Goal: Information Seeking & Learning: Learn about a topic

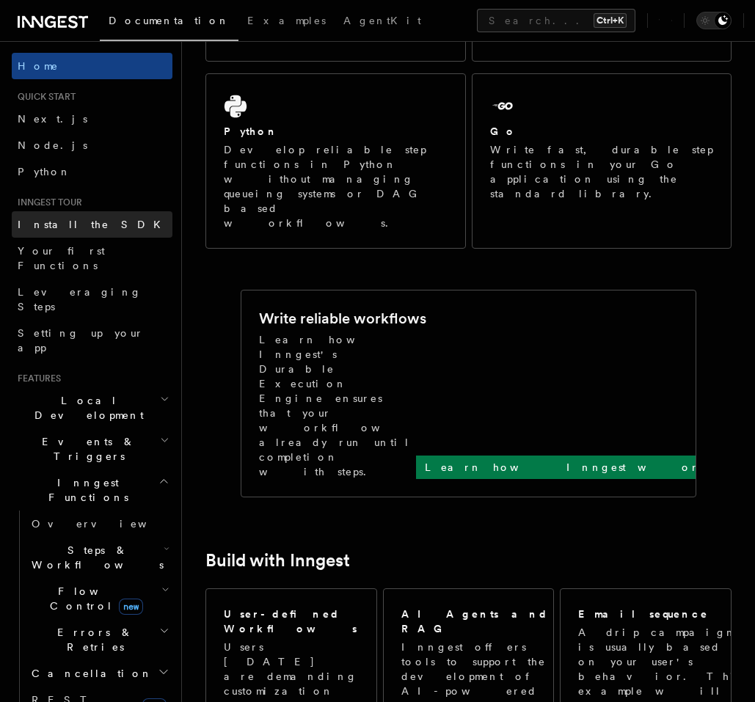
scroll to position [264, 0]
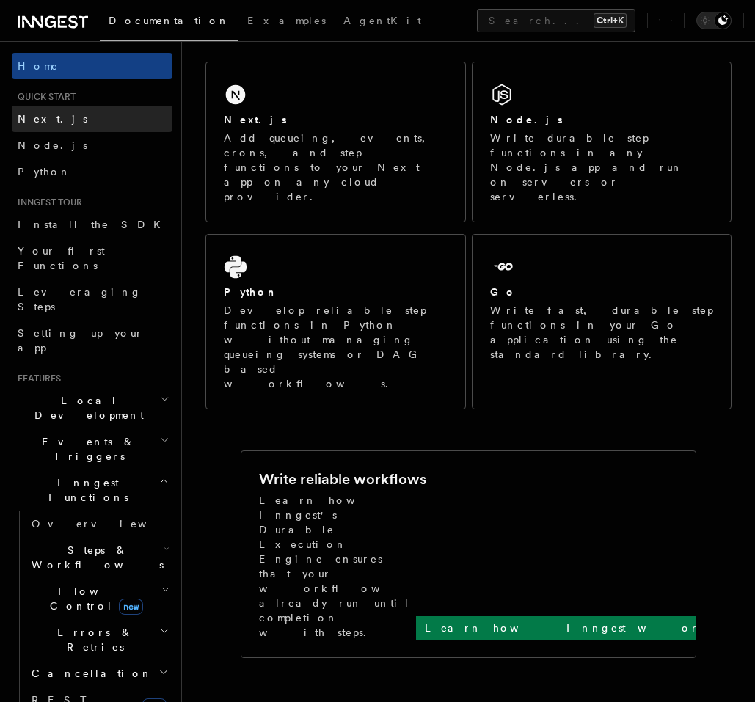
click at [85, 113] on link "Next.js" at bounding box center [92, 119] width 161 height 26
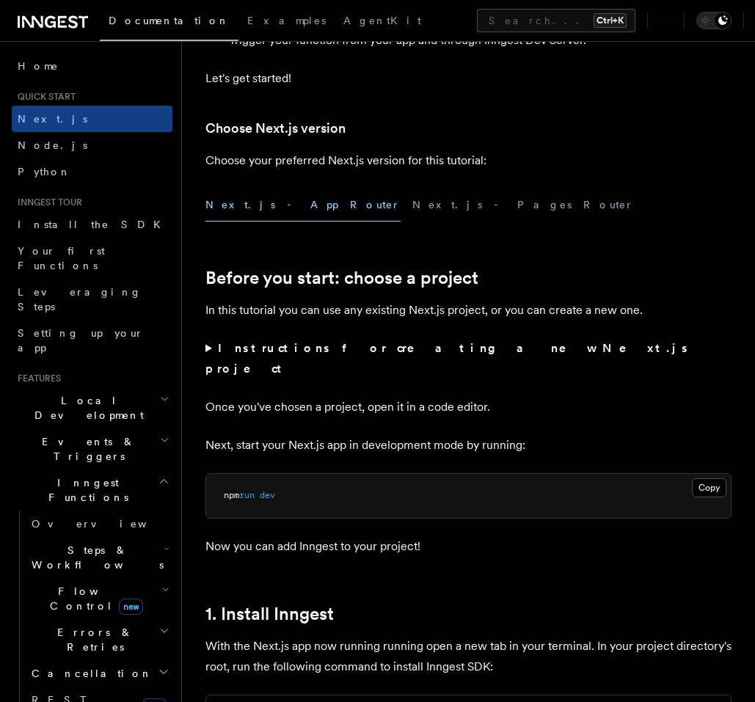
scroll to position [352, 0]
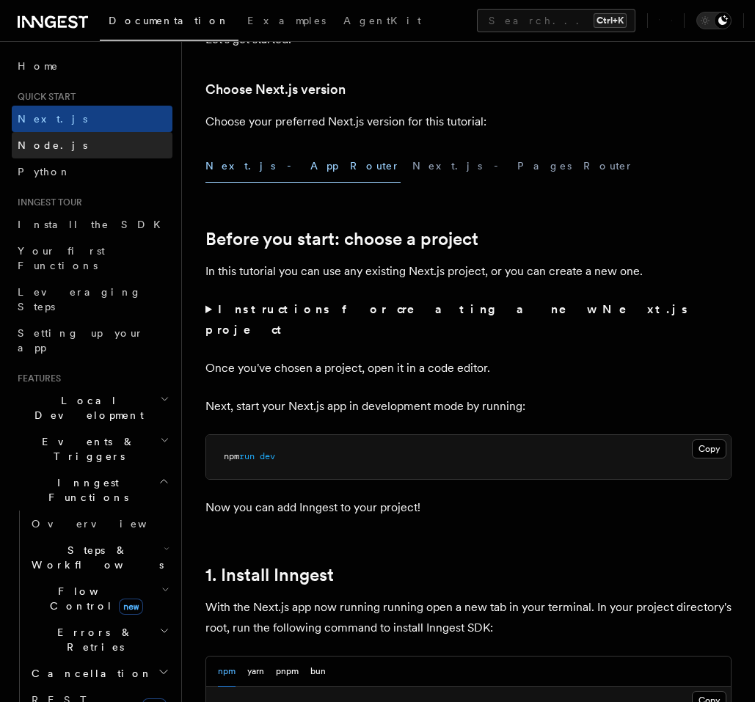
click at [99, 147] on link "Node.js" at bounding box center [92, 145] width 161 height 26
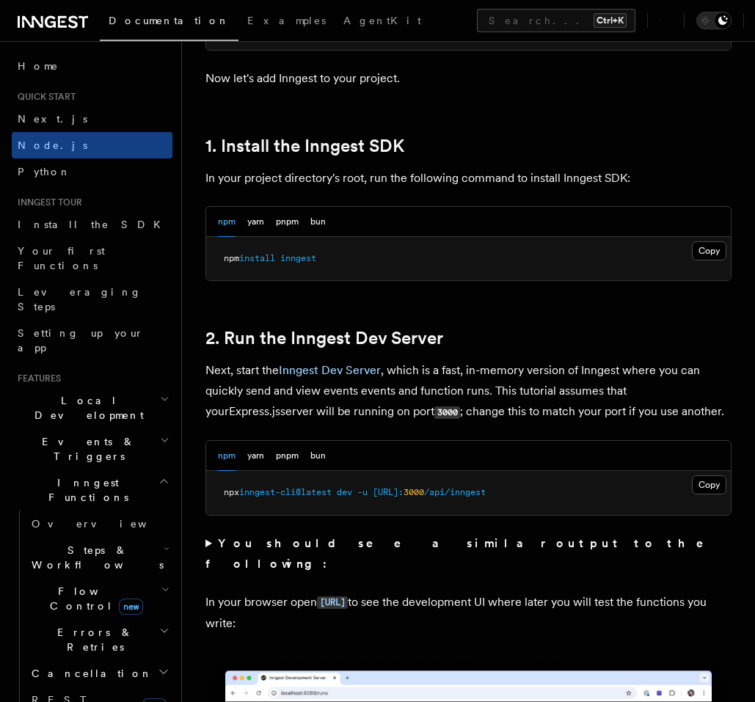
scroll to position [1056, 0]
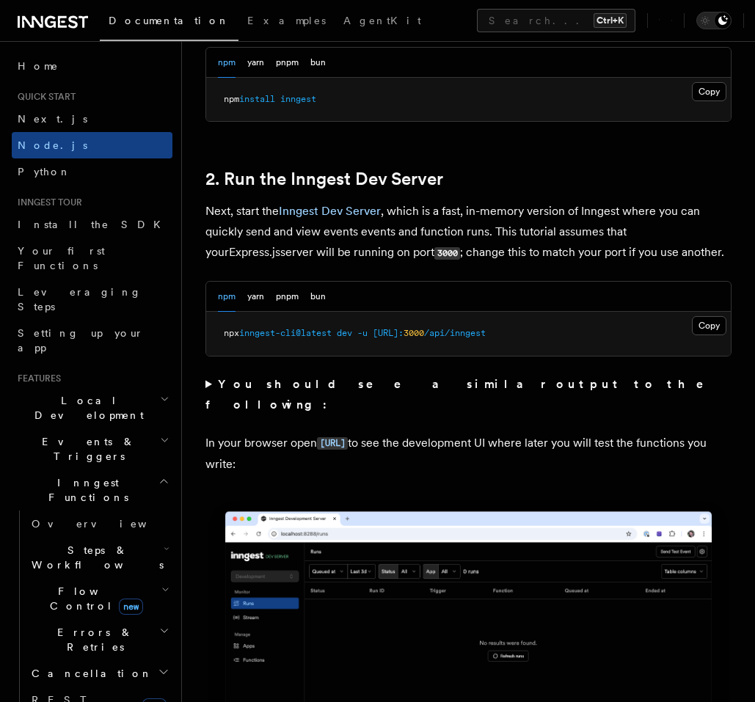
click at [208, 382] on summary "You should see a similar output to the following:" at bounding box center [468, 394] width 526 height 41
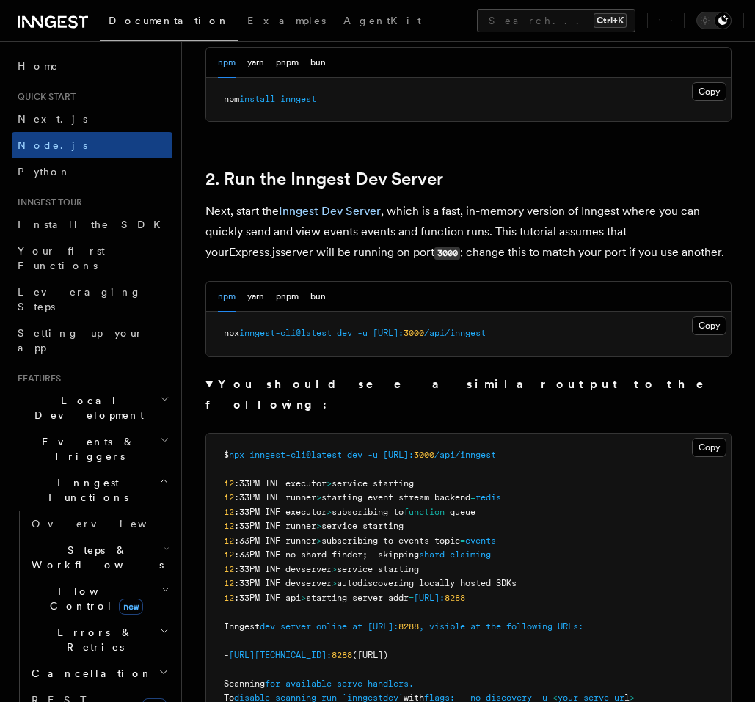
click at [208, 382] on summary "You should see a similar output to the following:" at bounding box center [468, 394] width 526 height 41
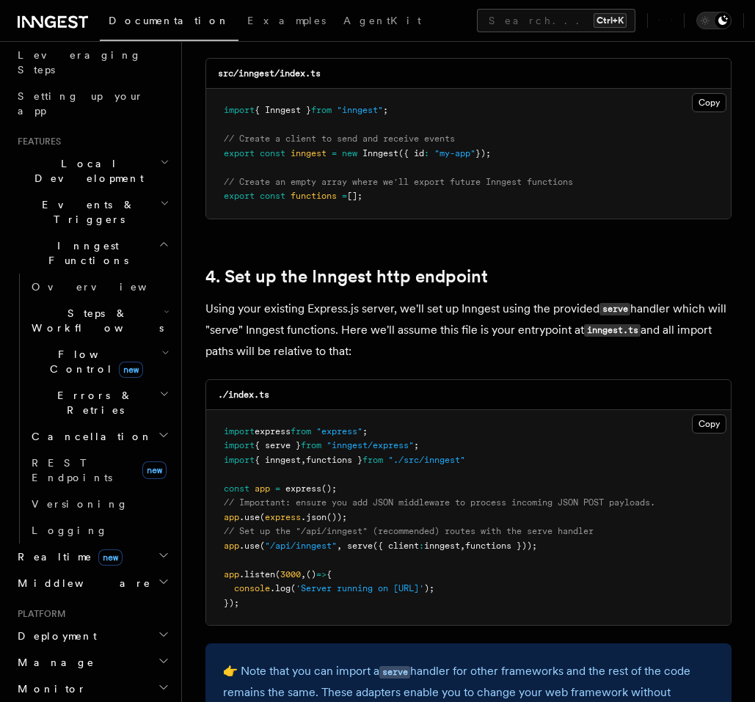
scroll to position [352, 0]
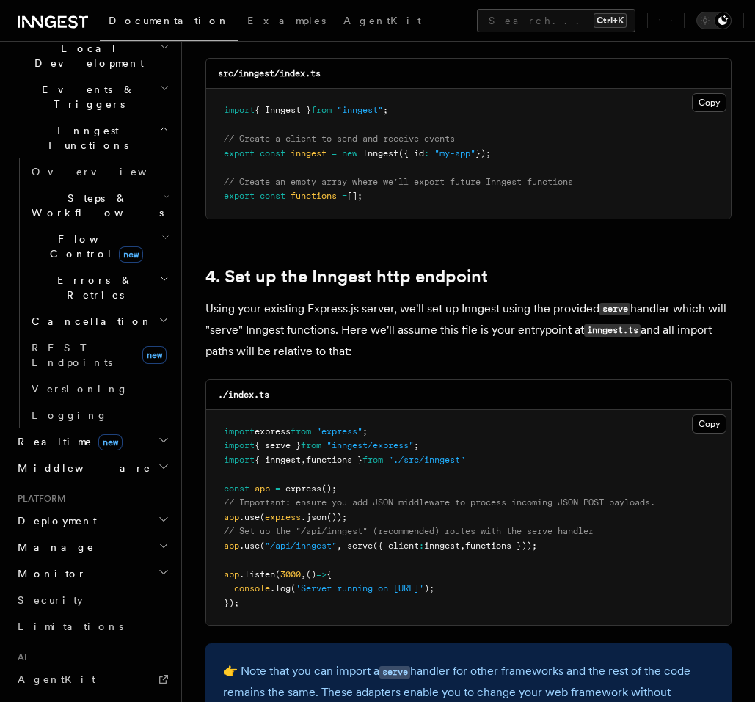
click at [160, 439] on icon "button" at bounding box center [163, 441] width 7 height 4
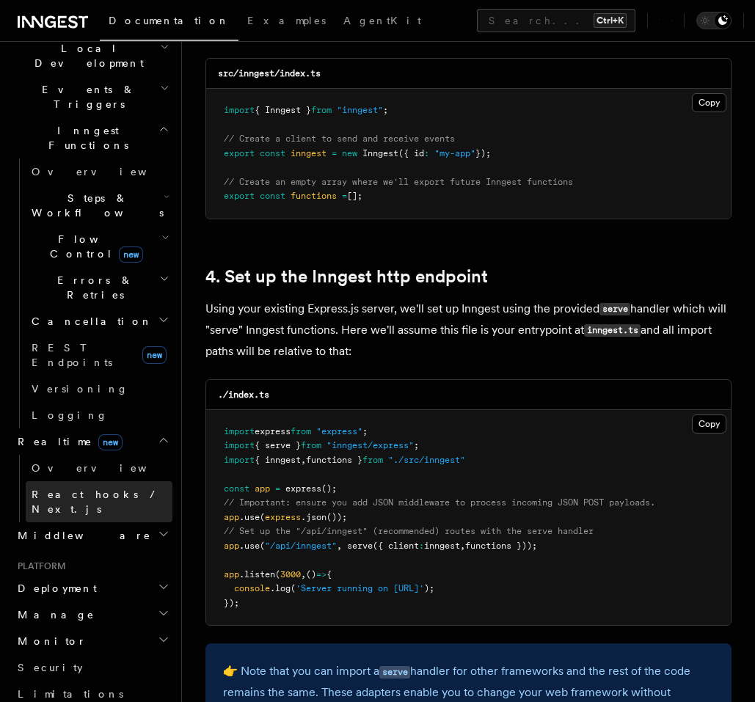
click at [93, 488] on span "React hooks / Next.js" at bounding box center [97, 501] width 130 height 26
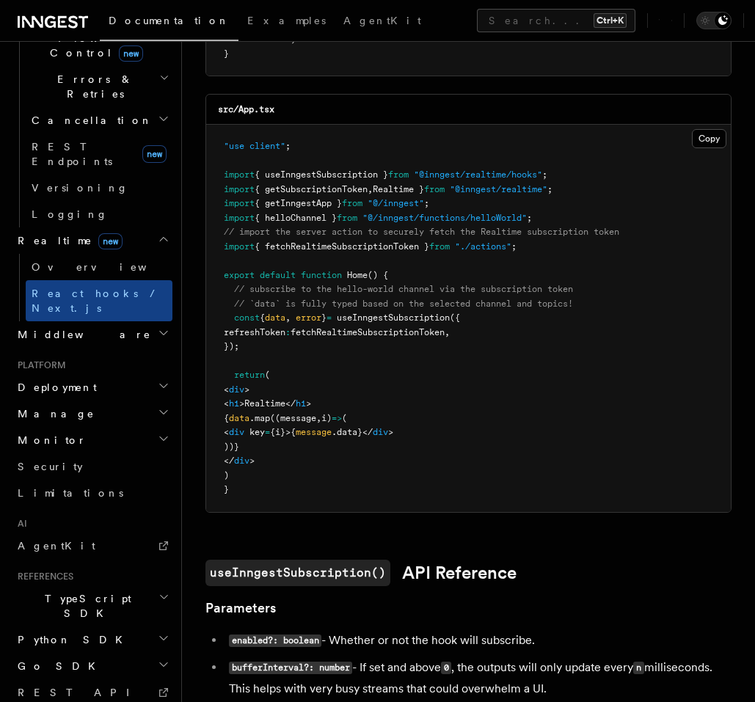
scroll to position [554, 0]
click at [161, 595] on icon "button" at bounding box center [164, 597] width 7 height 4
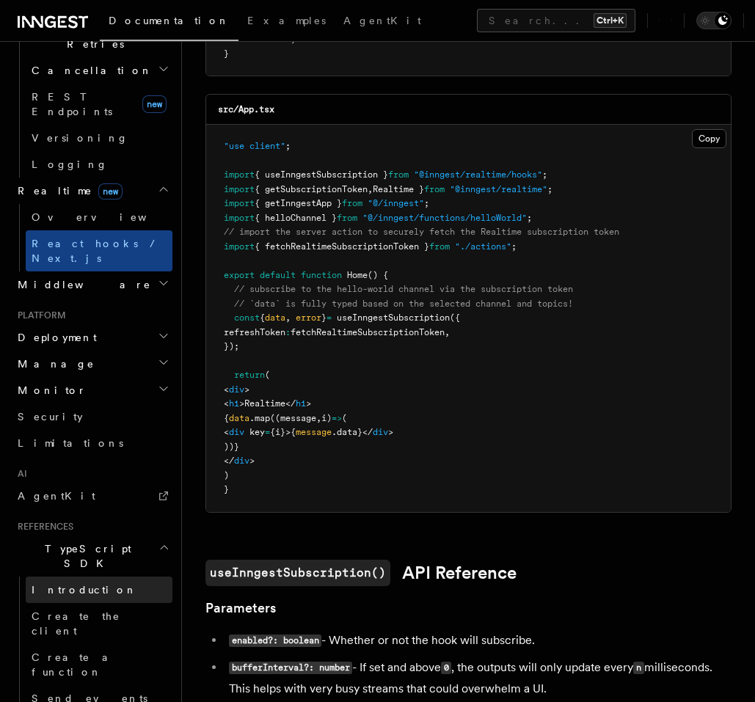
scroll to position [589, 0]
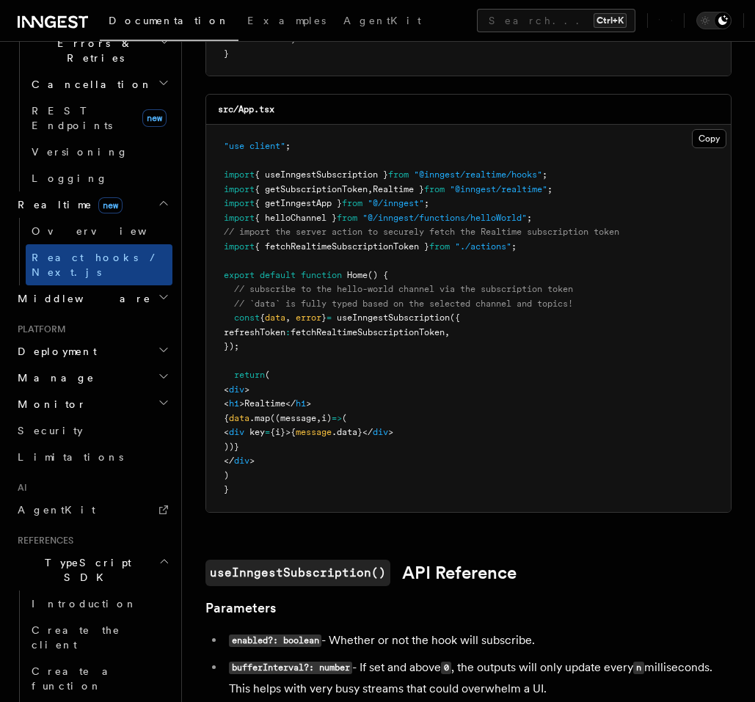
click at [158, 555] on icon "button" at bounding box center [163, 561] width 11 height 12
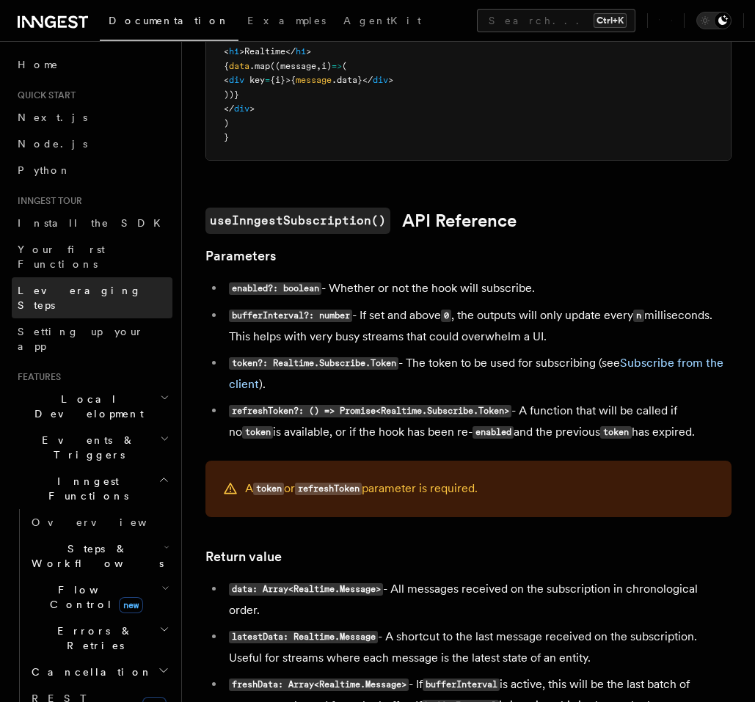
scroll to position [0, 0]
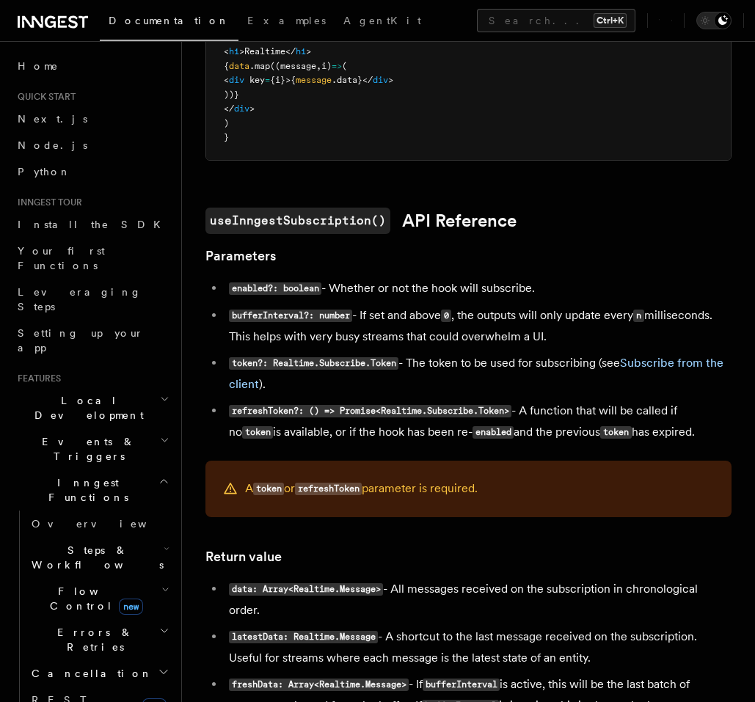
click at [42, 15] on icon at bounding box center [53, 22] width 70 height 18
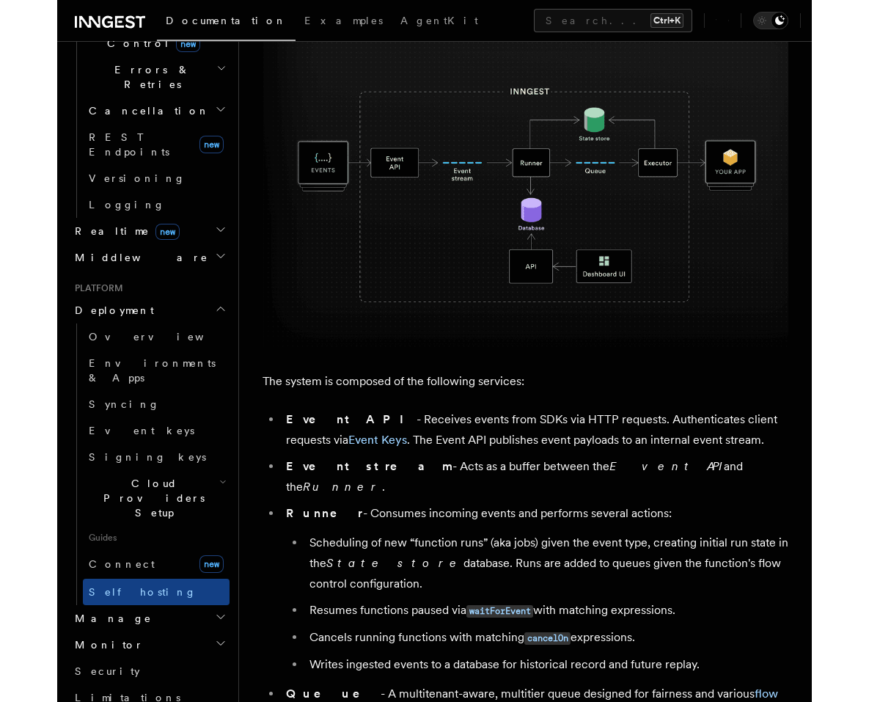
scroll to position [528, 0]
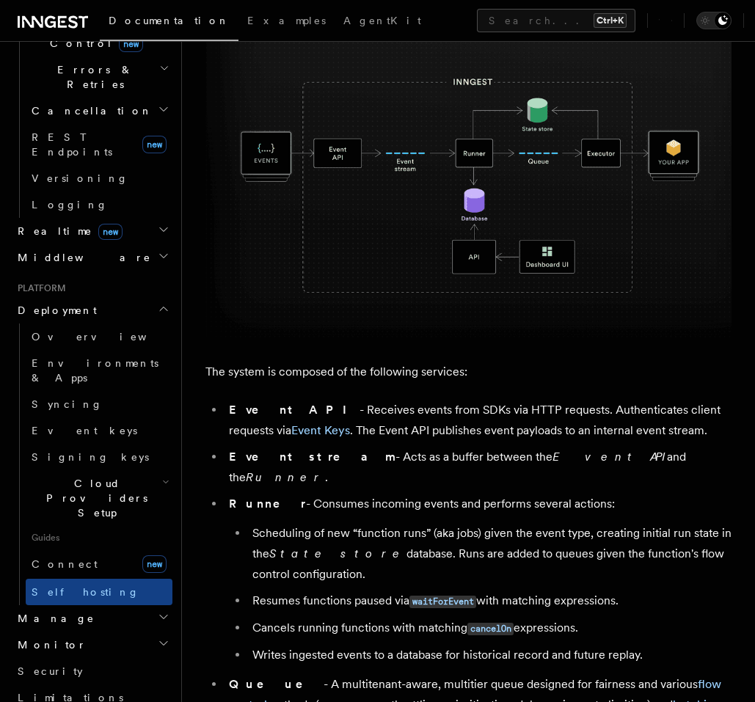
click at [480, 255] on img at bounding box center [468, 180] width 526 height 315
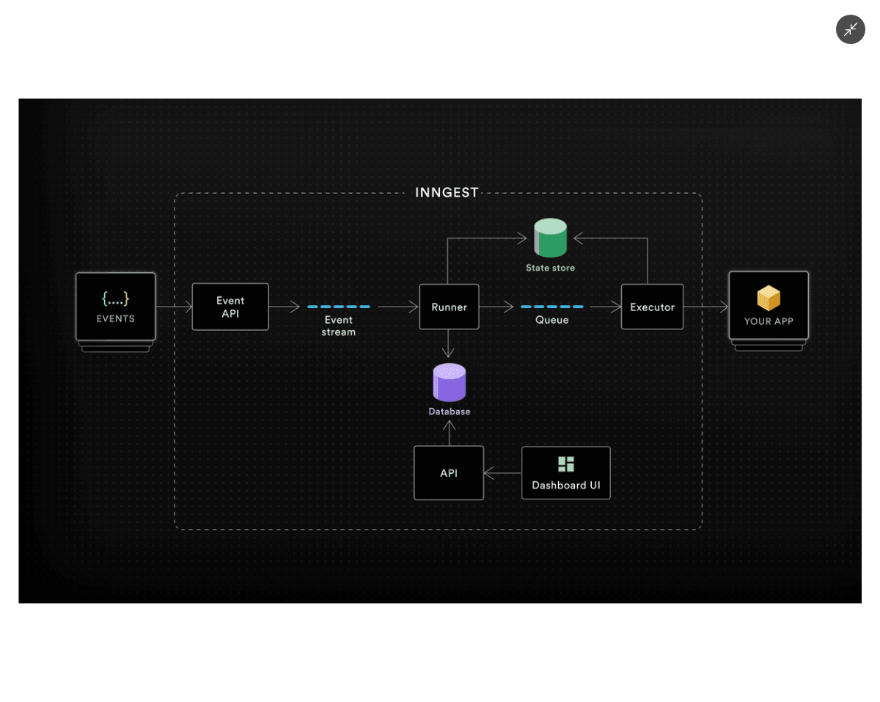
click at [630, 208] on img at bounding box center [439, 350] width 843 height 505
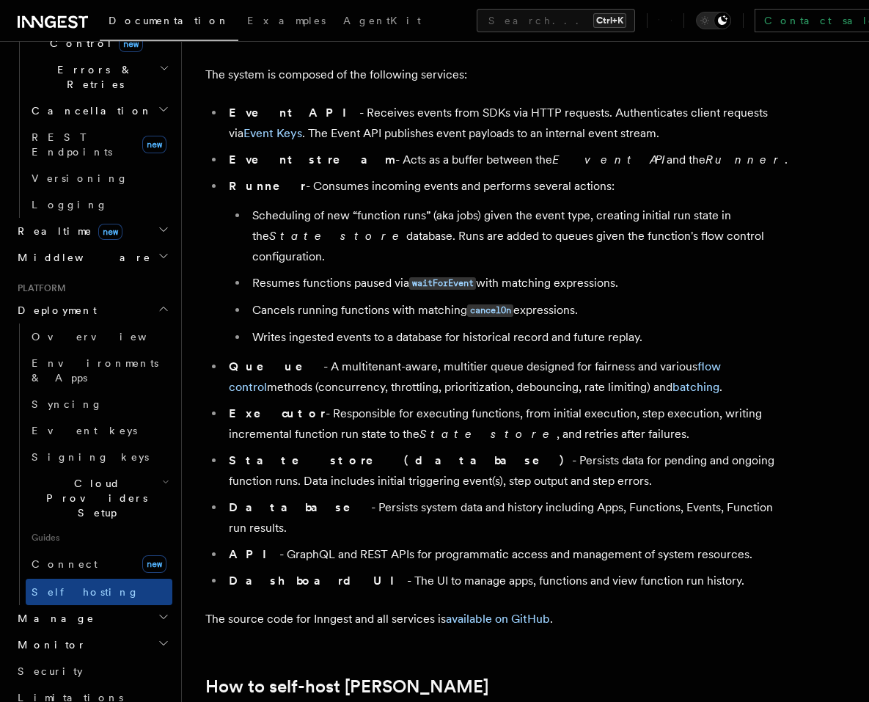
scroll to position [880, 0]
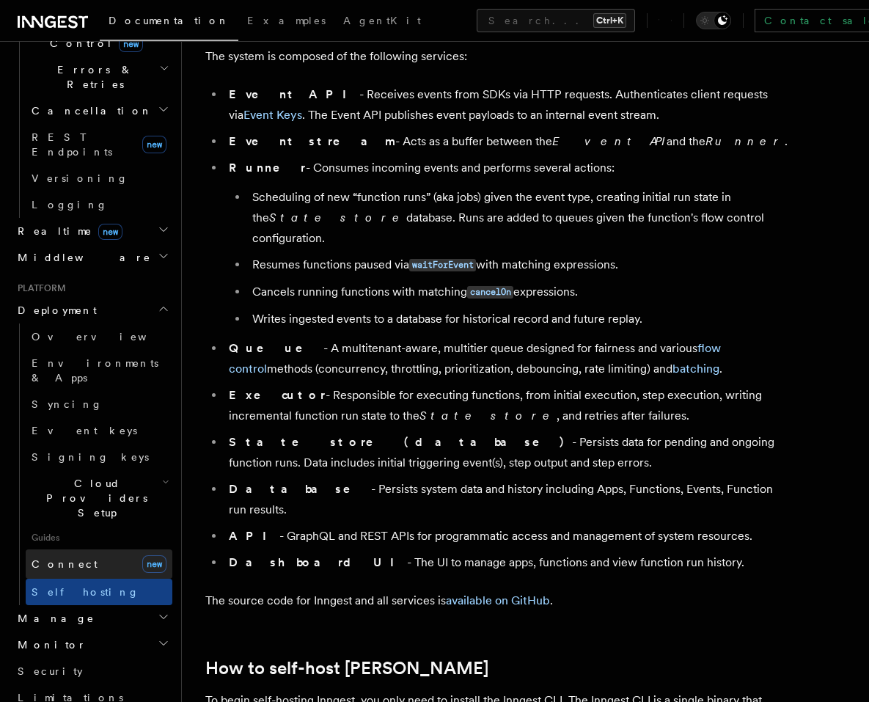
click at [67, 558] on span "Connect" at bounding box center [65, 564] width 66 height 12
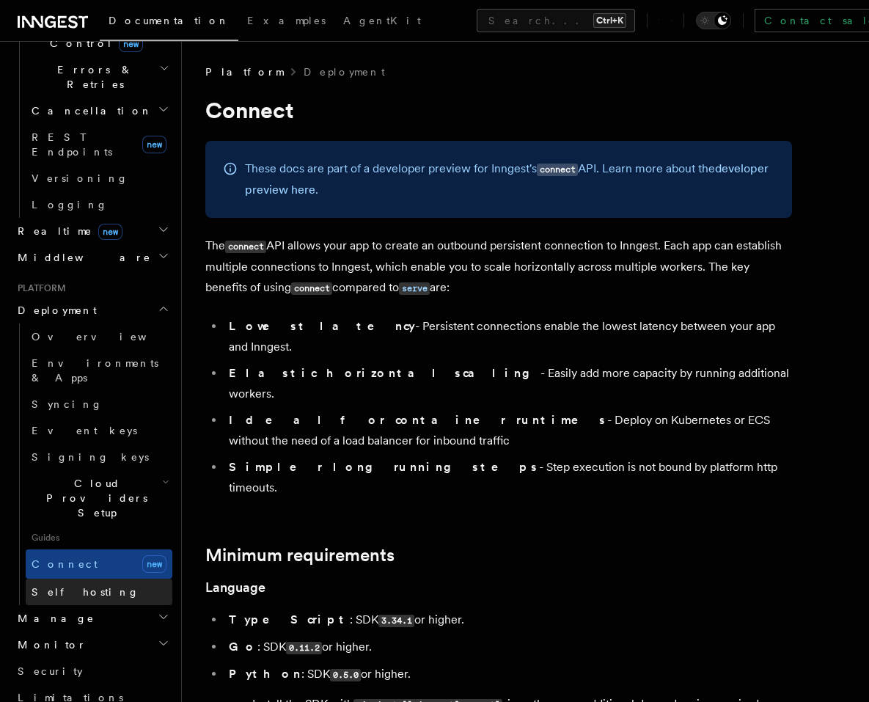
click at [56, 586] on span "Self hosting" at bounding box center [86, 592] width 108 height 12
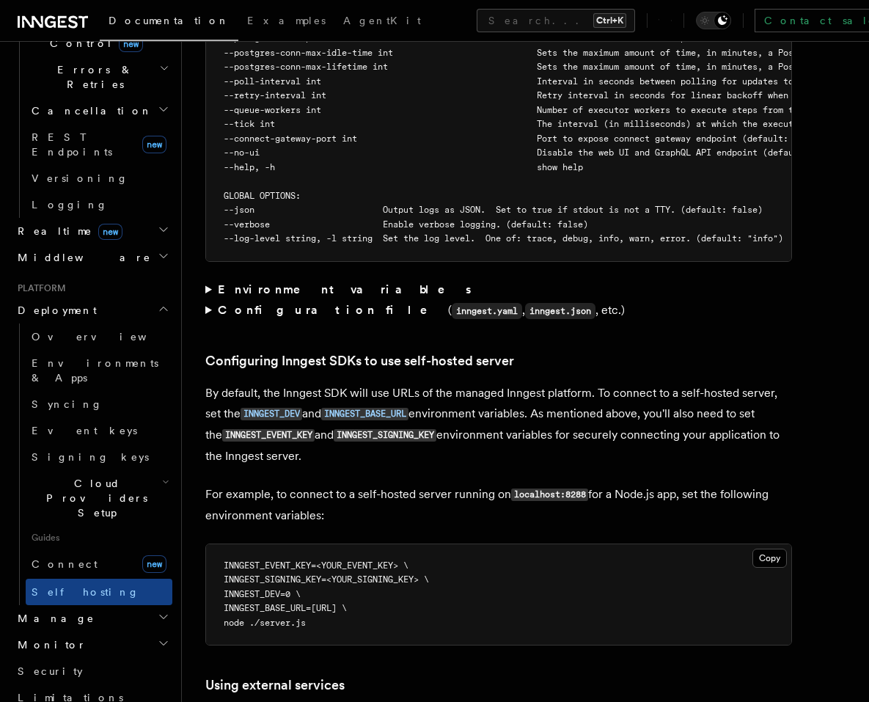
scroll to position [2904, 0]
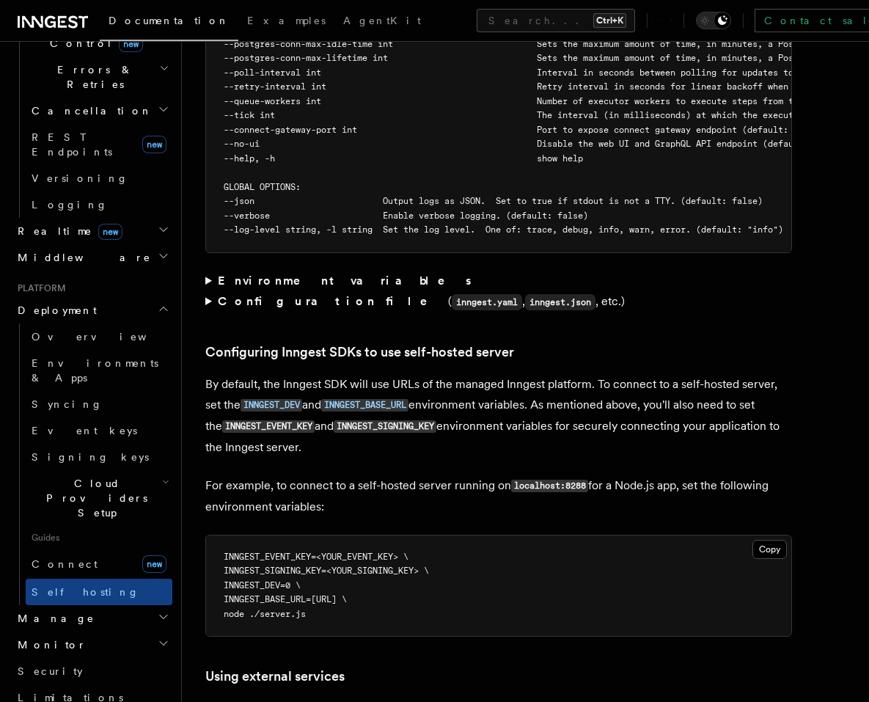
click at [208, 271] on summary "Environment variables" at bounding box center [498, 281] width 587 height 21
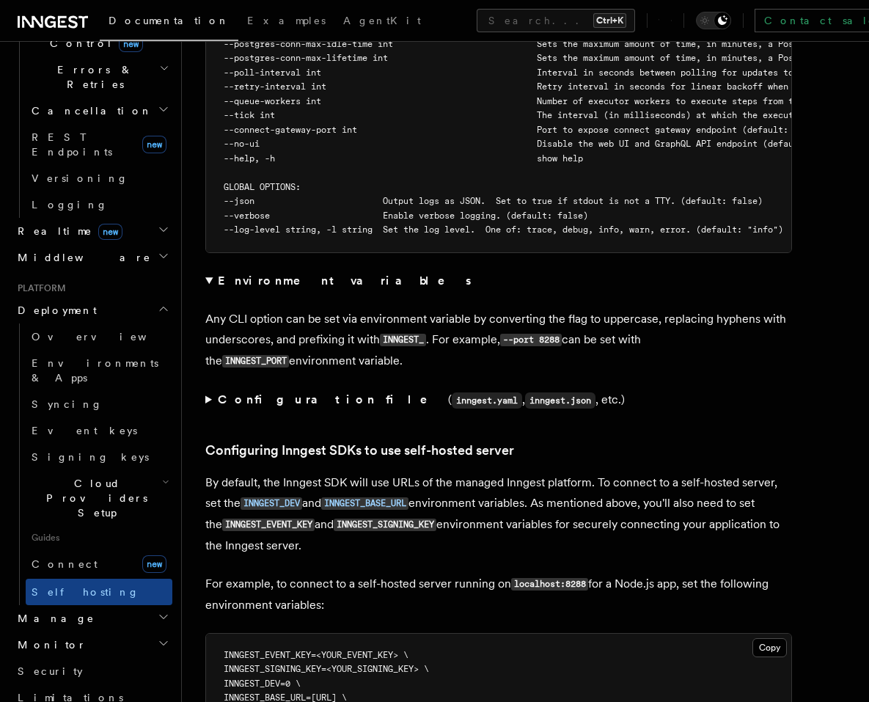
click at [208, 271] on summary "Environment variables" at bounding box center [498, 281] width 587 height 21
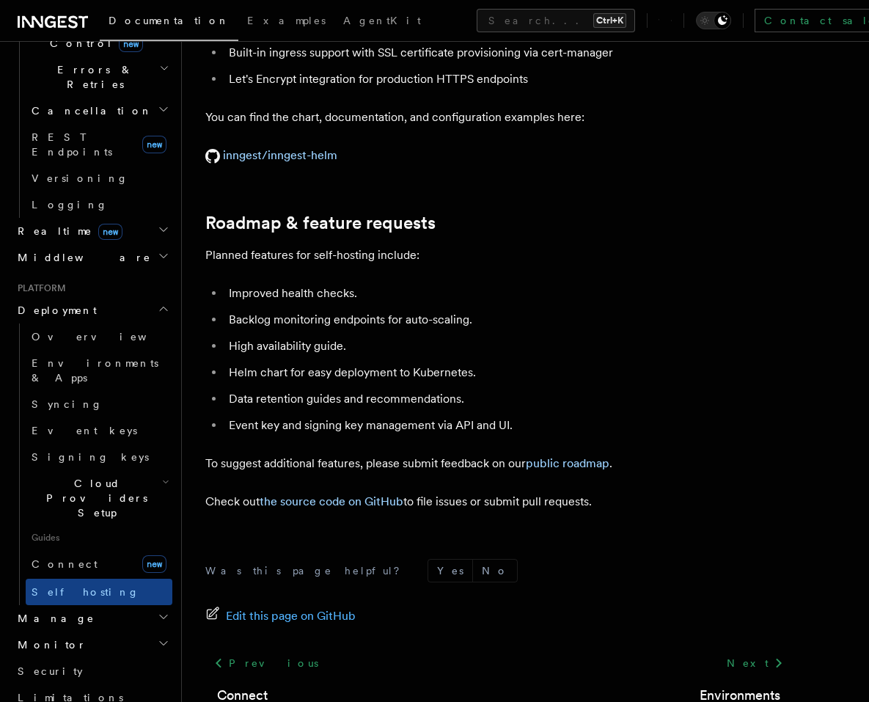
scroll to position [5544, 0]
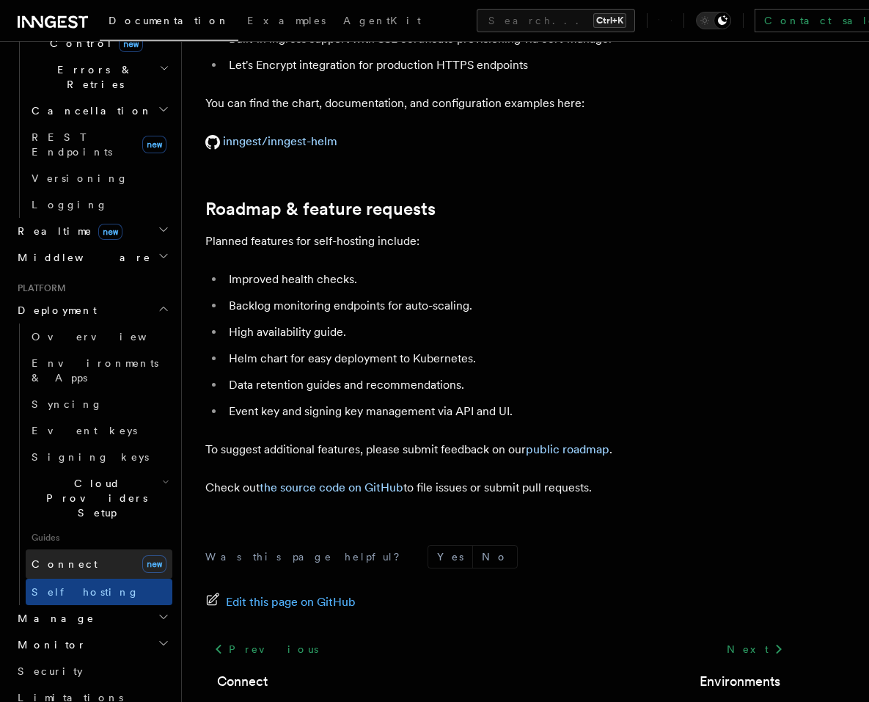
click at [120, 549] on link "Connect new" at bounding box center [99, 563] width 147 height 29
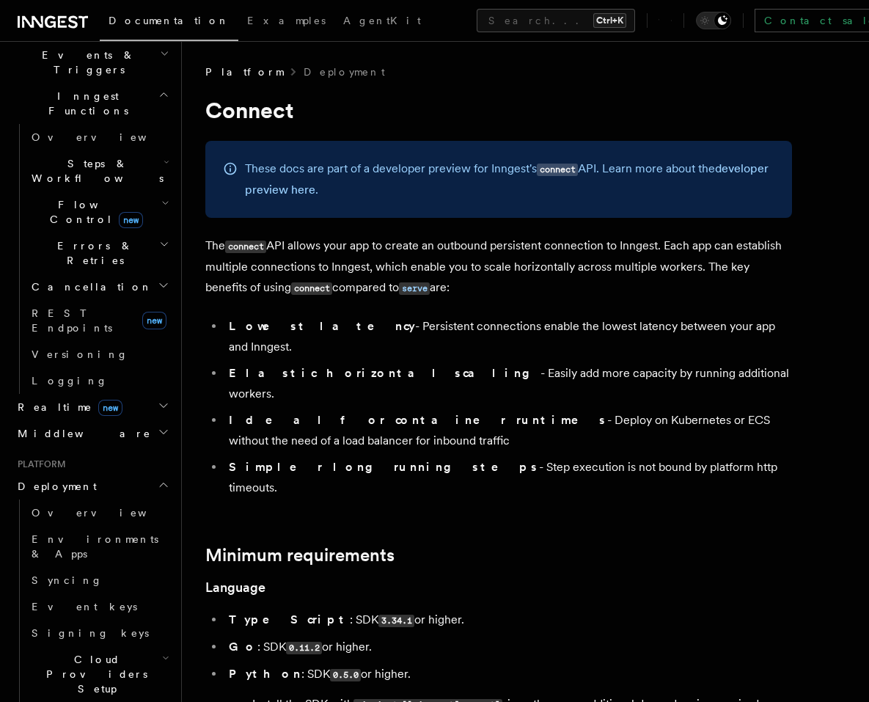
click at [59, 400] on span "Realtime new" at bounding box center [67, 407] width 111 height 15
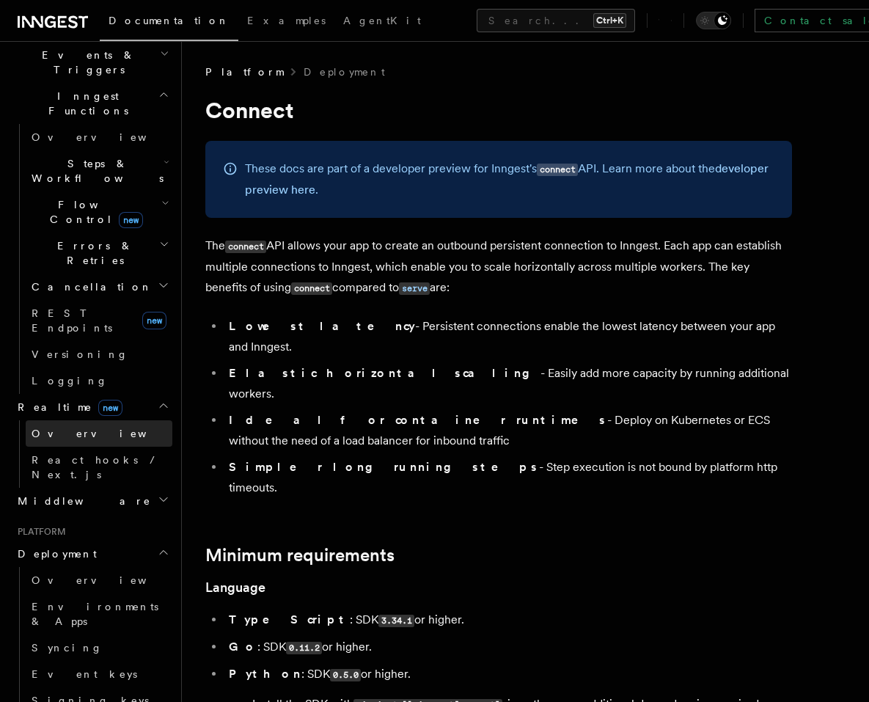
click at [65, 428] on span "Overview" at bounding box center [107, 434] width 151 height 12
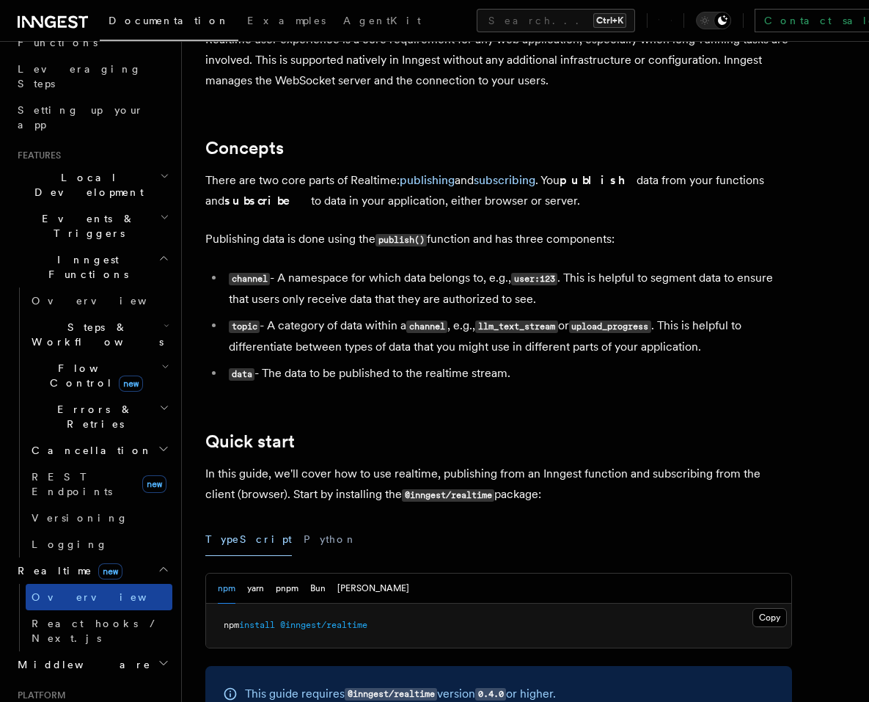
scroll to position [210, 0]
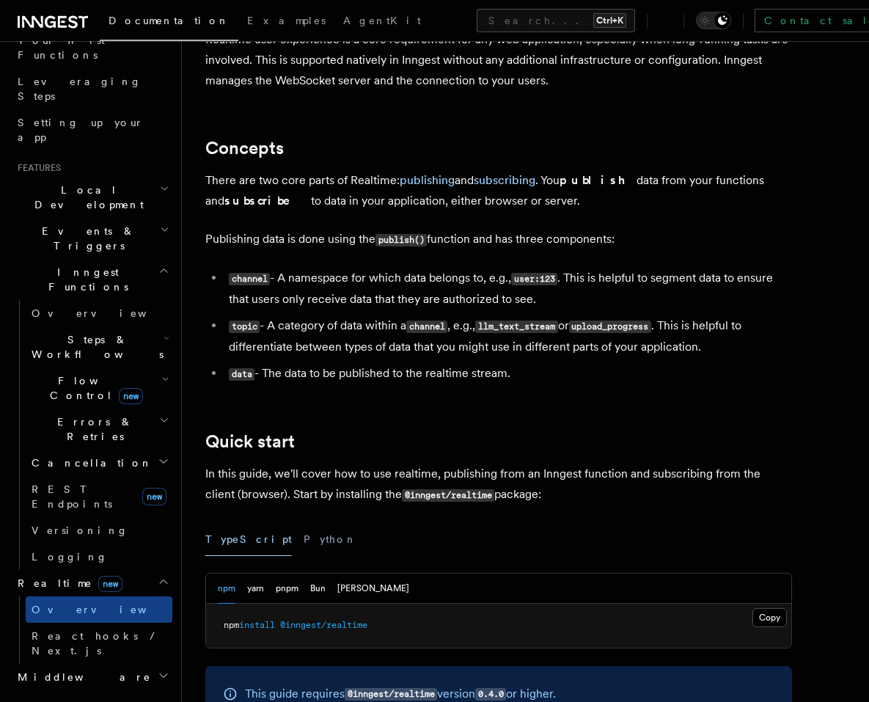
click at [161, 373] on icon "button" at bounding box center [165, 379] width 8 height 12
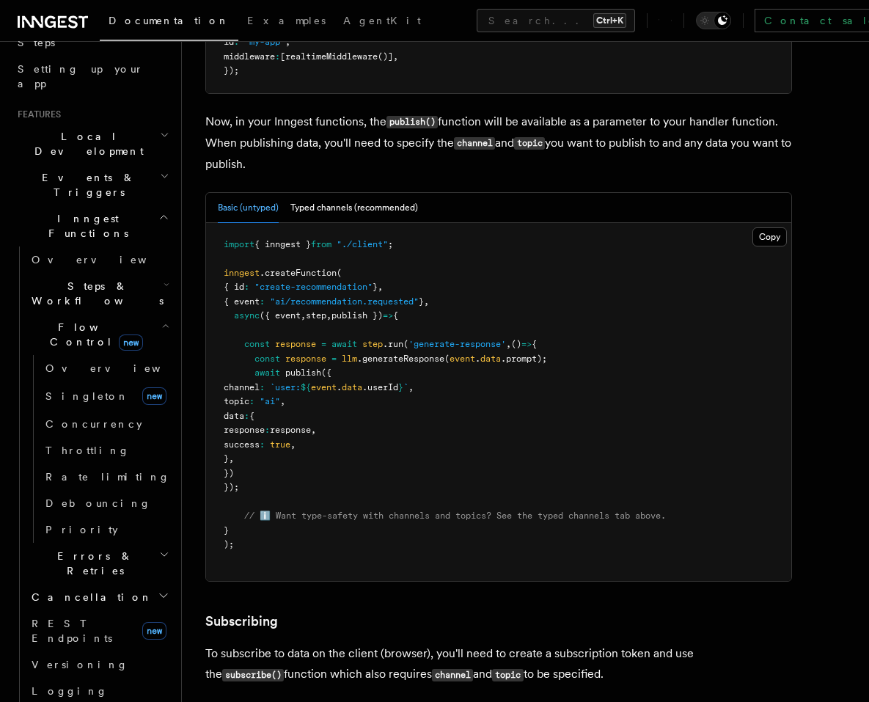
scroll to position [1232, 0]
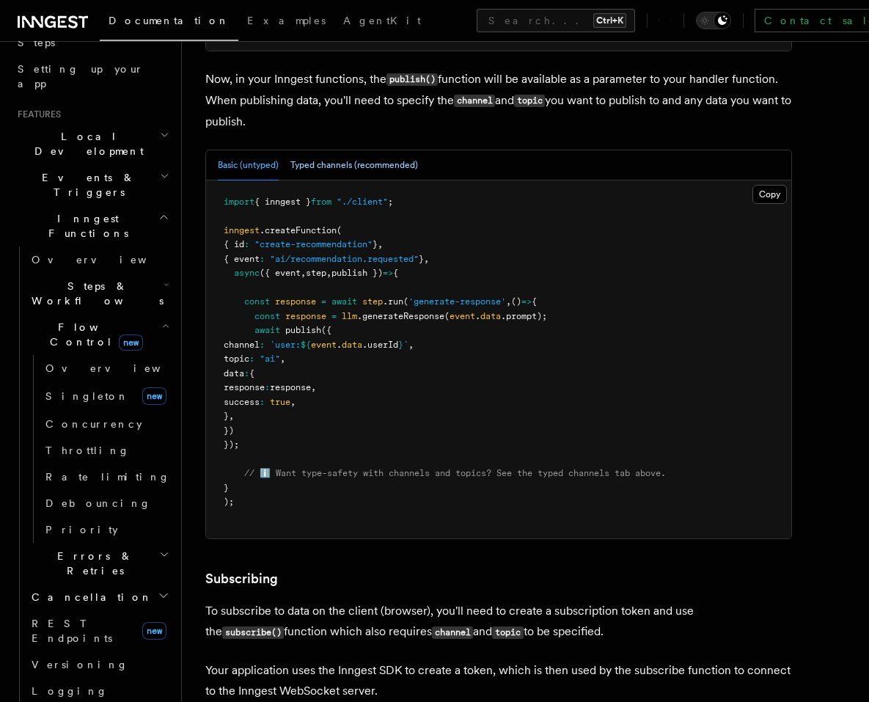
click at [336, 164] on button "Typed channels (recommended)" at bounding box center [354, 165] width 128 height 30
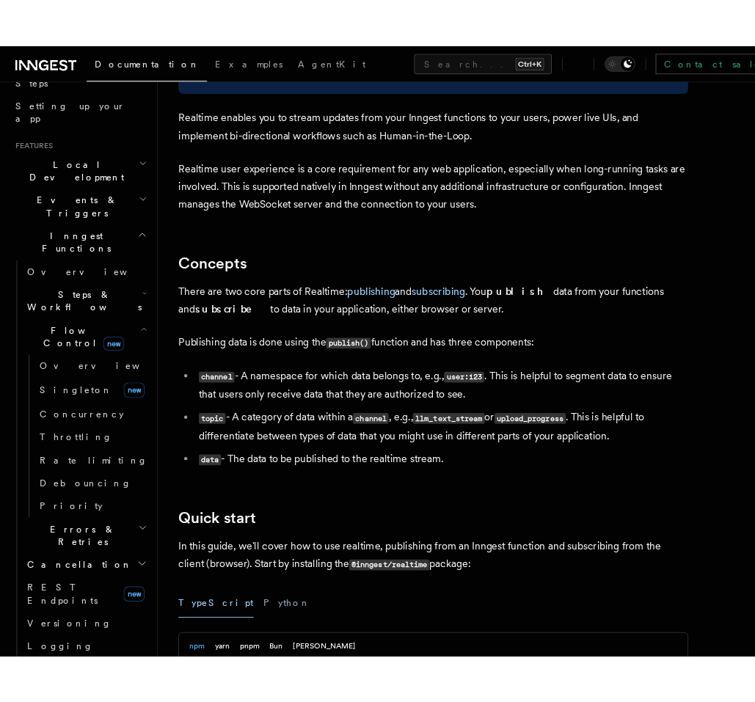
scroll to position [0, 0]
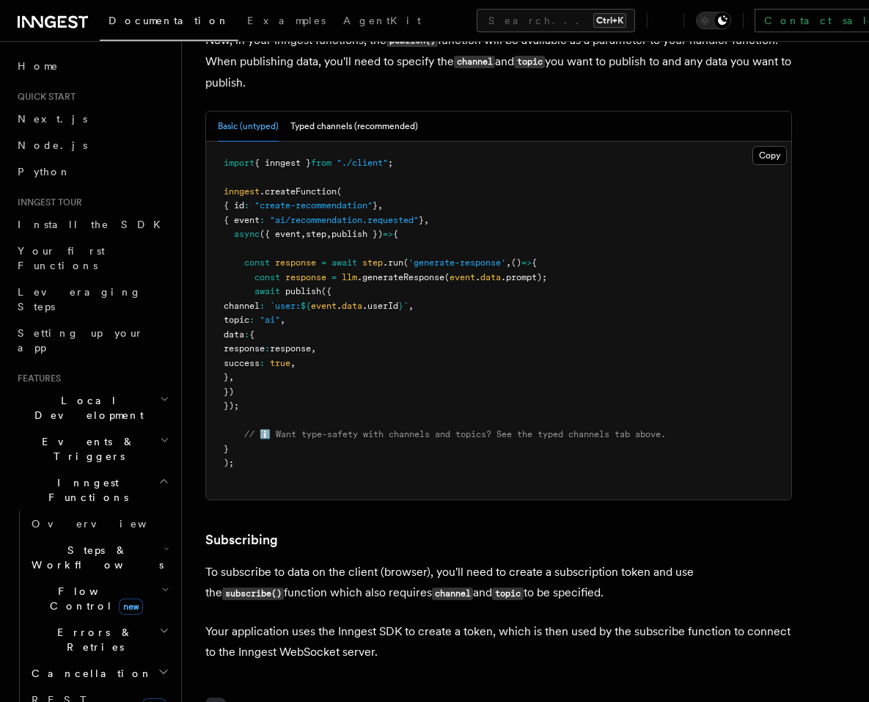
scroll to position [1232, 0]
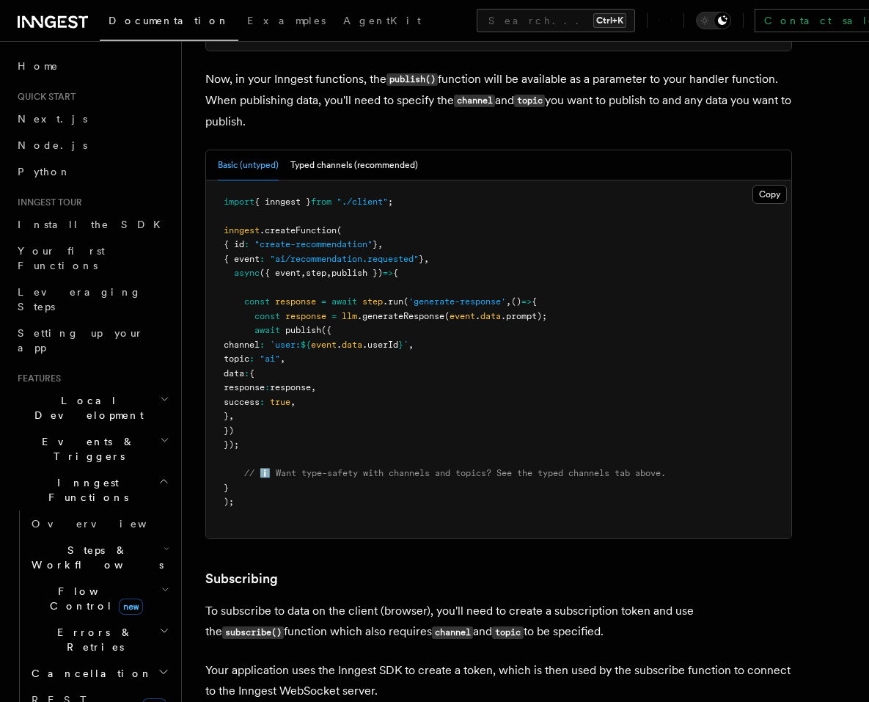
click at [498, 81] on p "Now, in your Inngest functions, the publish() function will be available as a p…" at bounding box center [498, 100] width 587 height 63
click at [449, 100] on p "Now, in your Inngest functions, the publish() function will be available as a p…" at bounding box center [498, 100] width 587 height 63
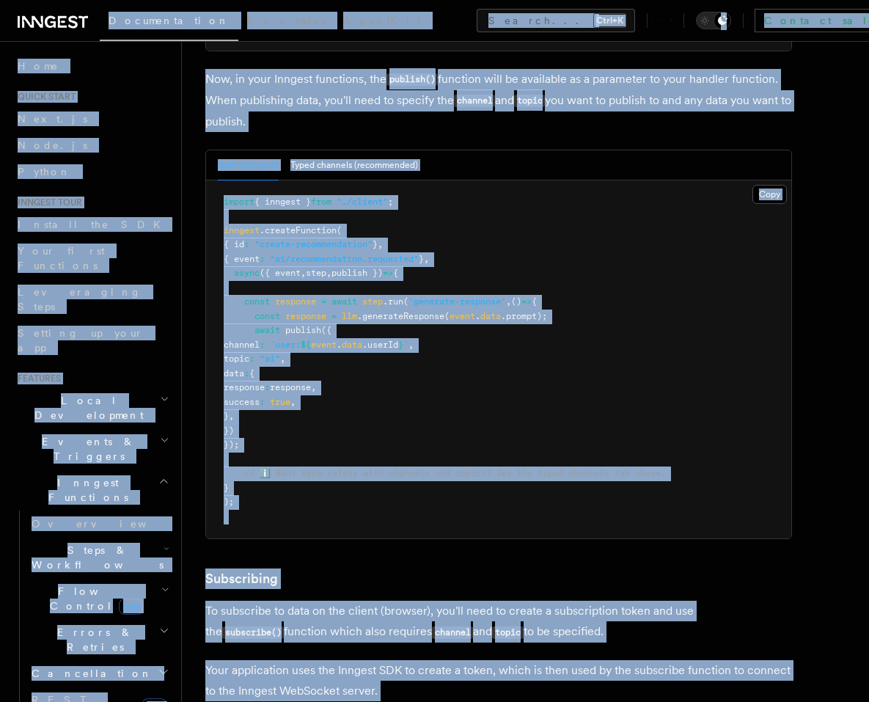
click at [450, 106] on p "Now, in your Inngest functions, the publish() function will be available as a p…" at bounding box center [498, 100] width 587 height 63
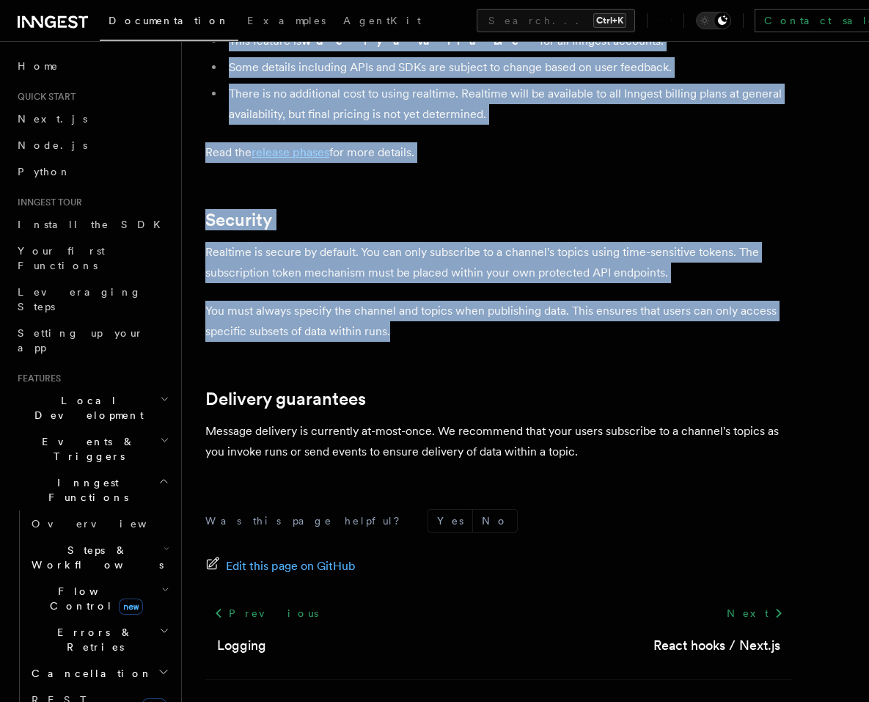
scroll to position [3960, 0]
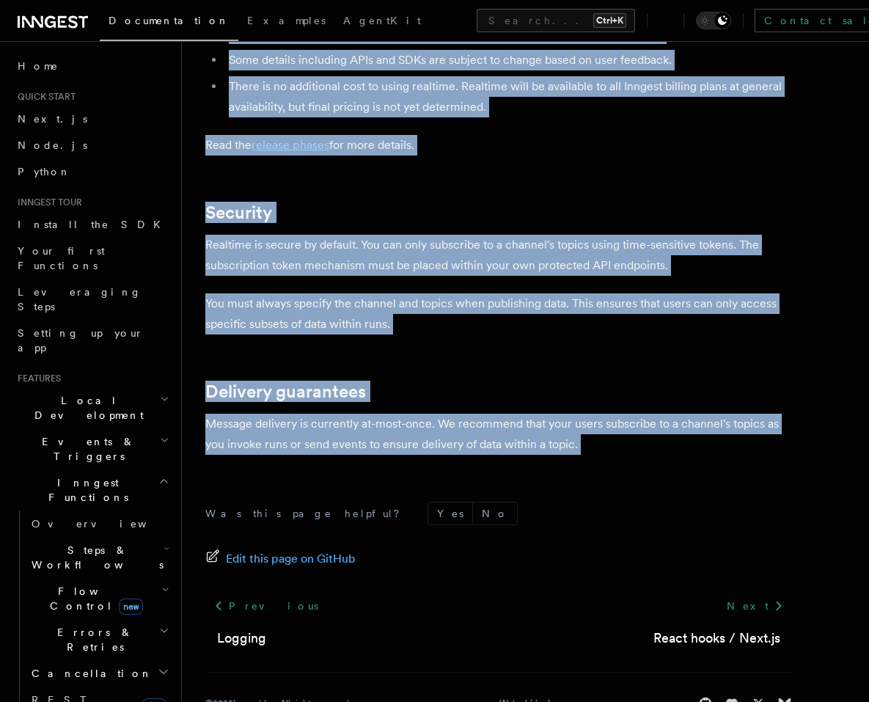
drag, startPoint x: 201, startPoint y: 112, endPoint x: 609, endPoint y: 425, distance: 514.1
copy article "Realtime TypeScript SDK v3.32.0+ Go SDK v0.9.0+ Python v0.5.9+ Realtime is curr…"
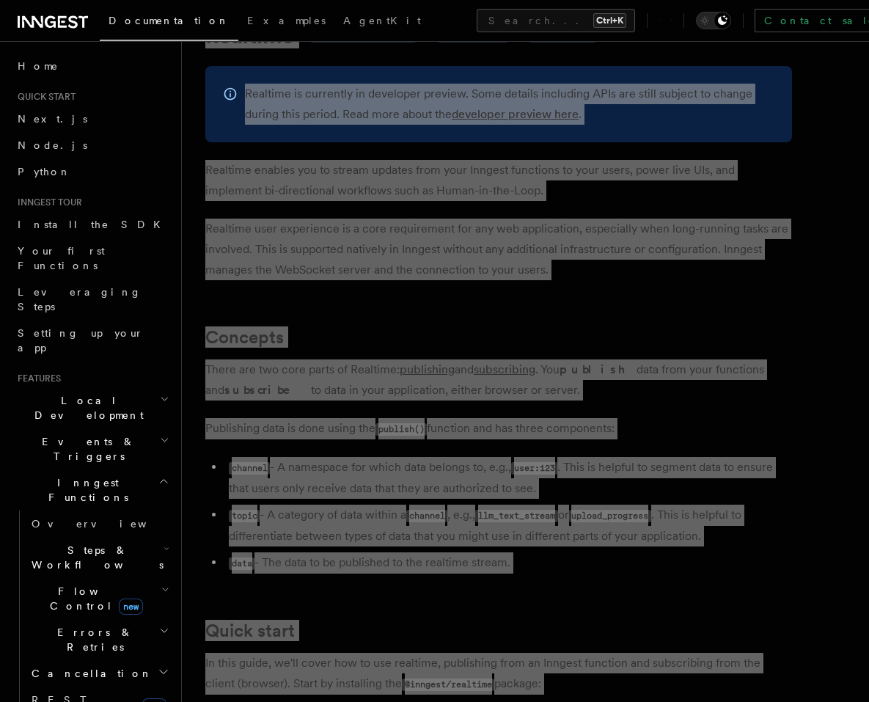
scroll to position [264, 0]
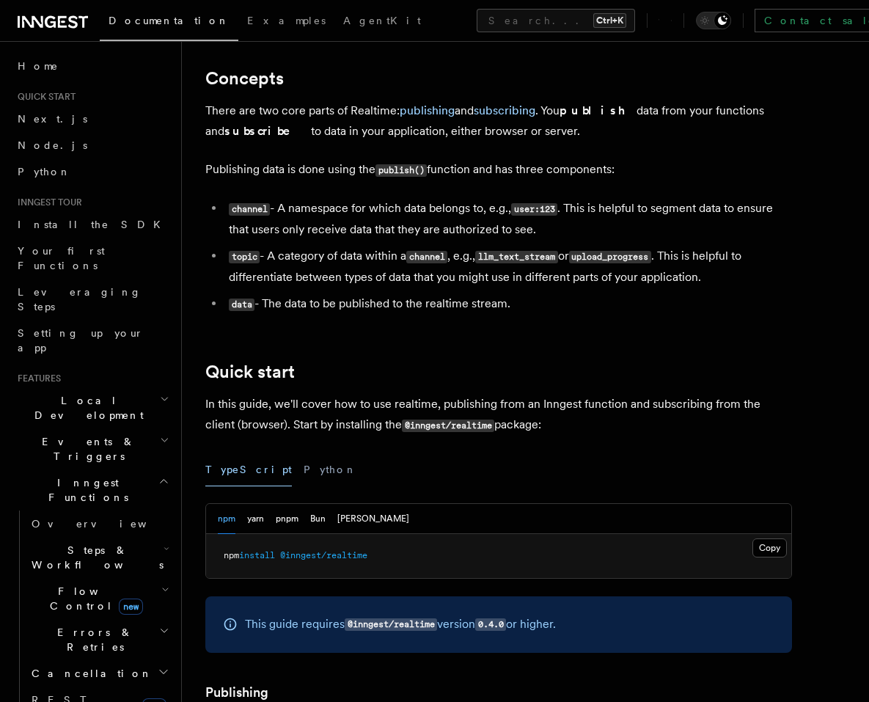
scroll to position [528, 0]
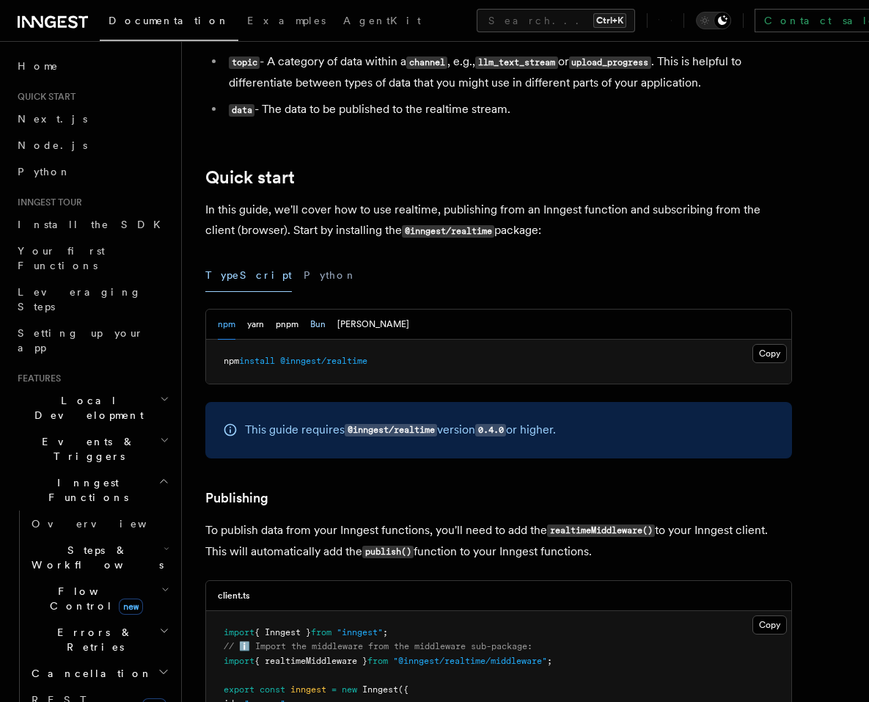
click at [316, 325] on button "Bun" at bounding box center [317, 324] width 15 height 30
click at [228, 333] on button "npm" at bounding box center [227, 324] width 18 height 30
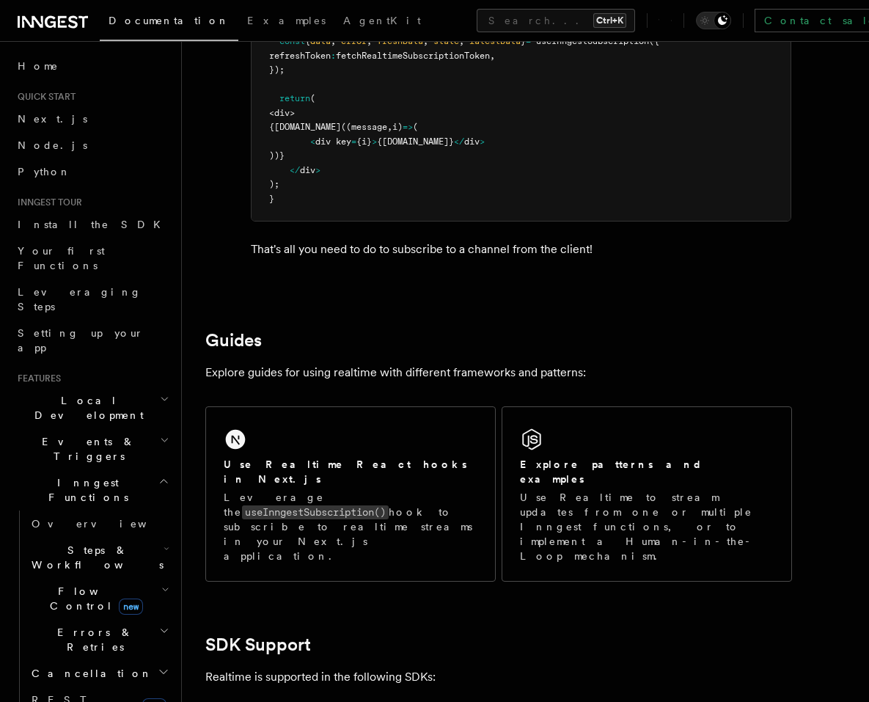
scroll to position [2904, 0]
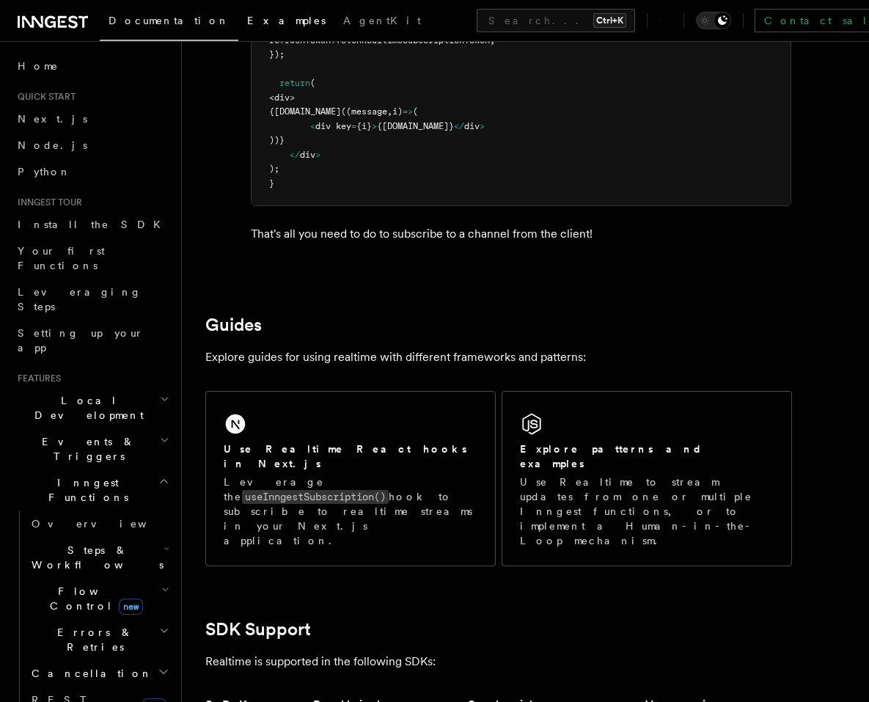
click at [238, 26] on link "Examples" at bounding box center [286, 21] width 96 height 35
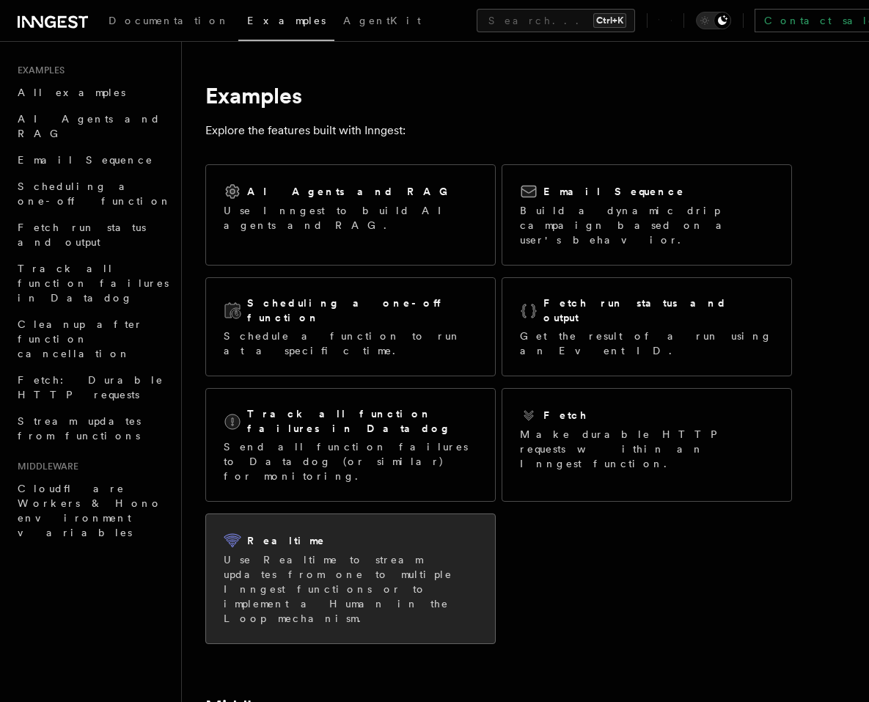
click at [367, 552] on p "Use Realtime to stream updates from one to multiple Inngest functions or to imp…" at bounding box center [351, 588] width 254 height 73
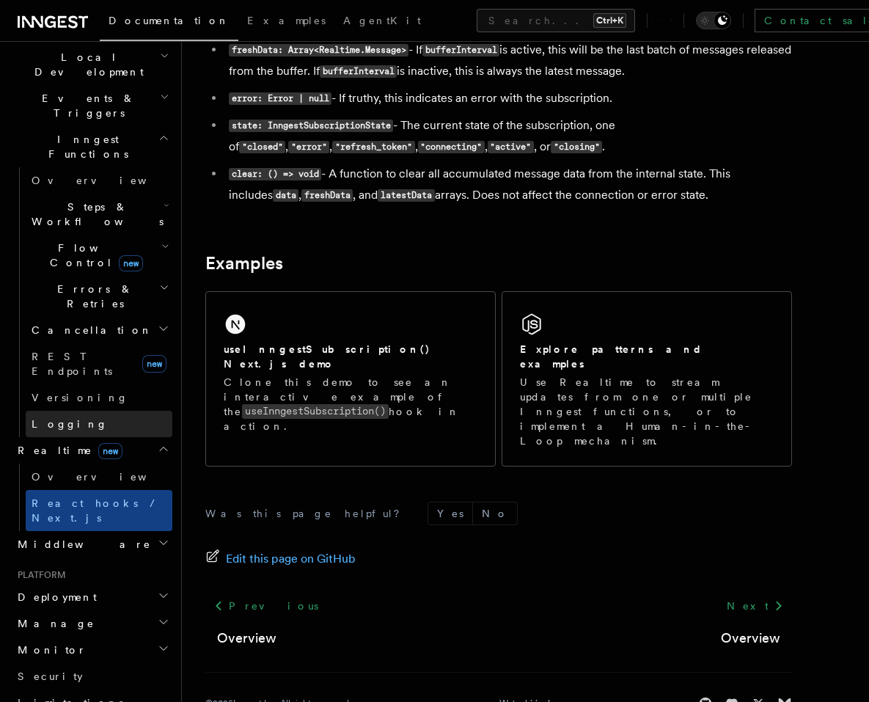
scroll to position [352, 0]
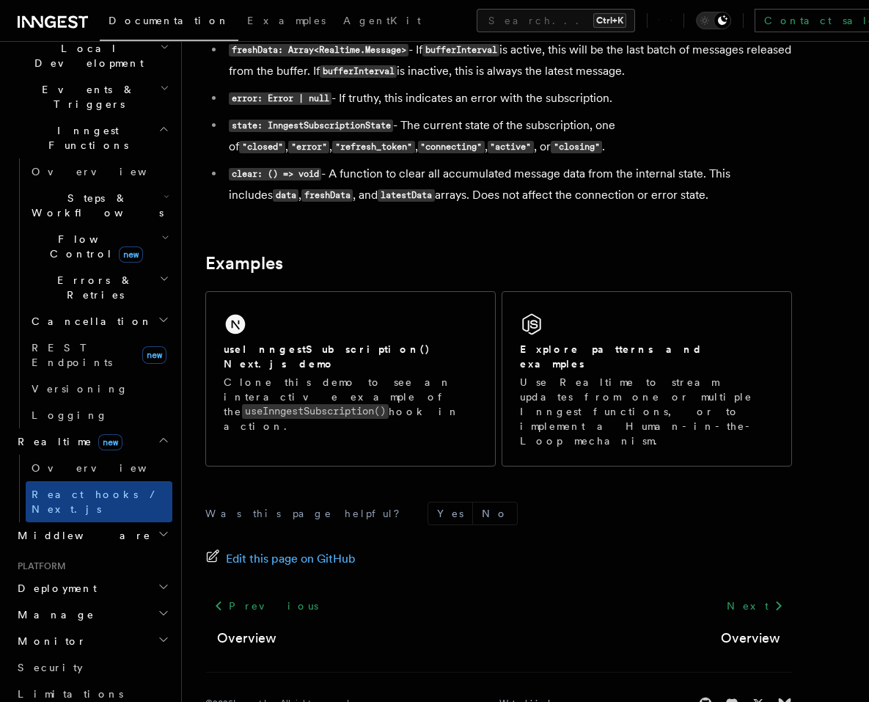
click at [158, 528] on icon "button" at bounding box center [164, 534] width 12 height 12
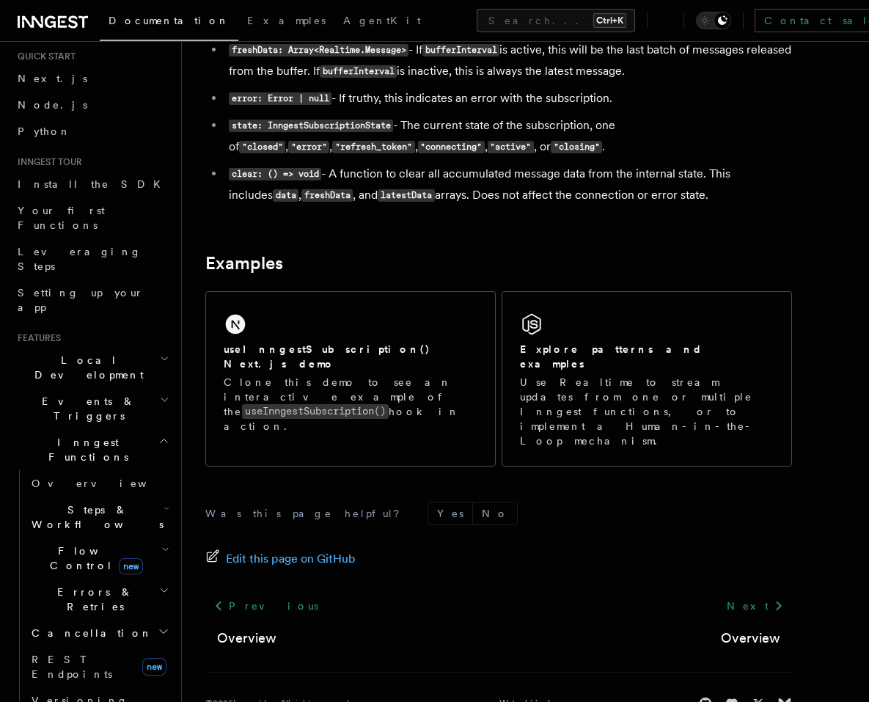
scroll to position [88, 0]
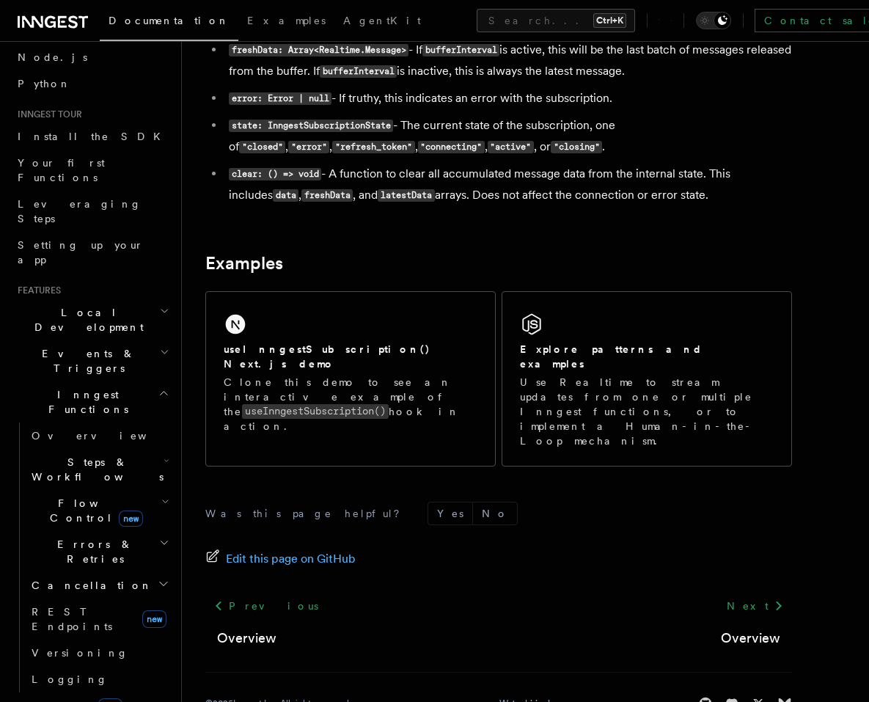
click at [142, 449] on h2 "Steps & Workflows" at bounding box center [99, 469] width 147 height 41
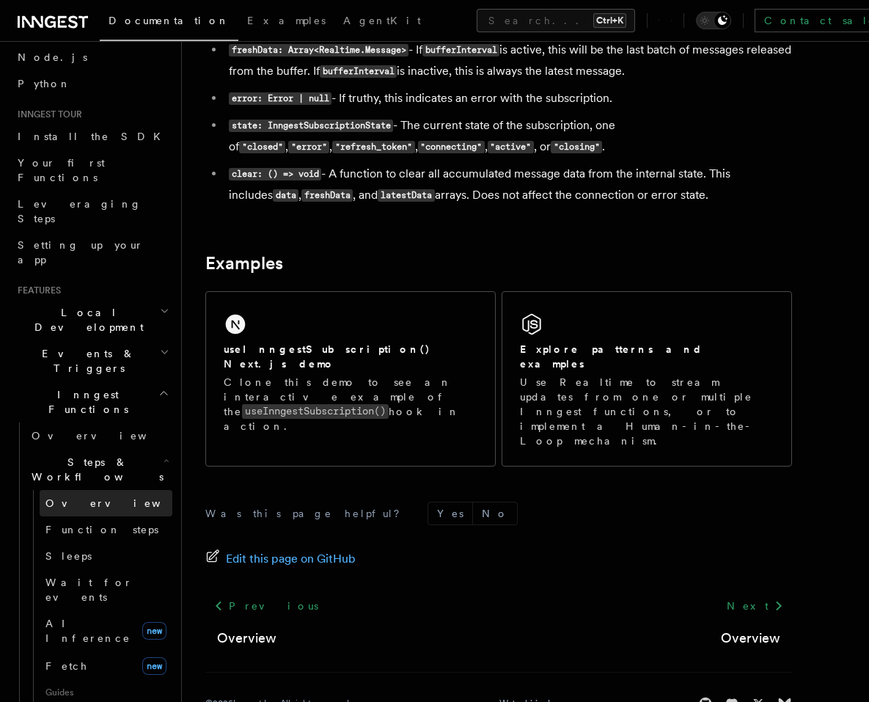
click at [100, 490] on link "Overview" at bounding box center [106, 503] width 133 height 26
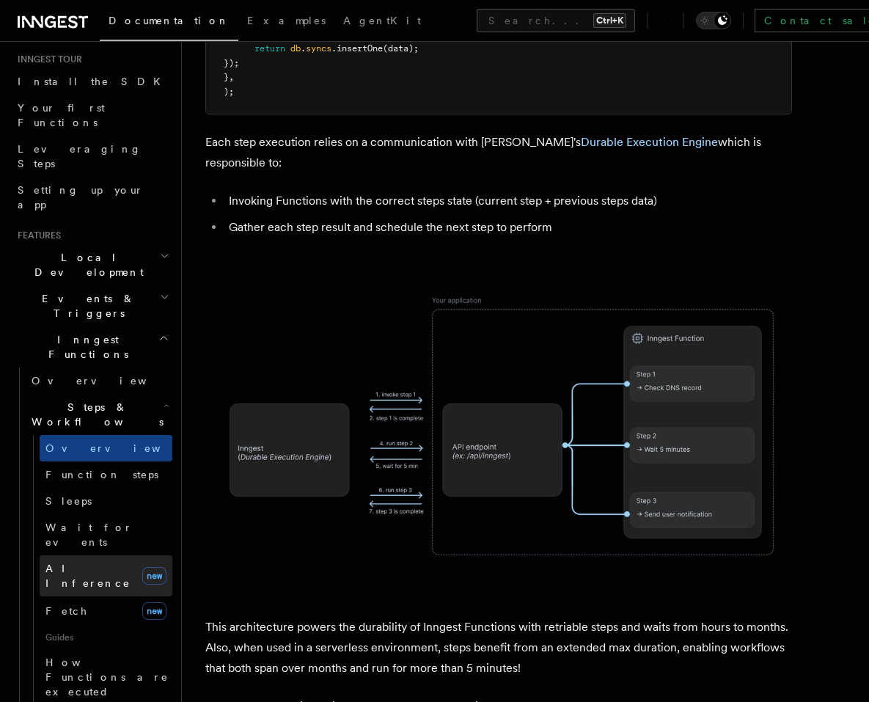
scroll to position [352, 0]
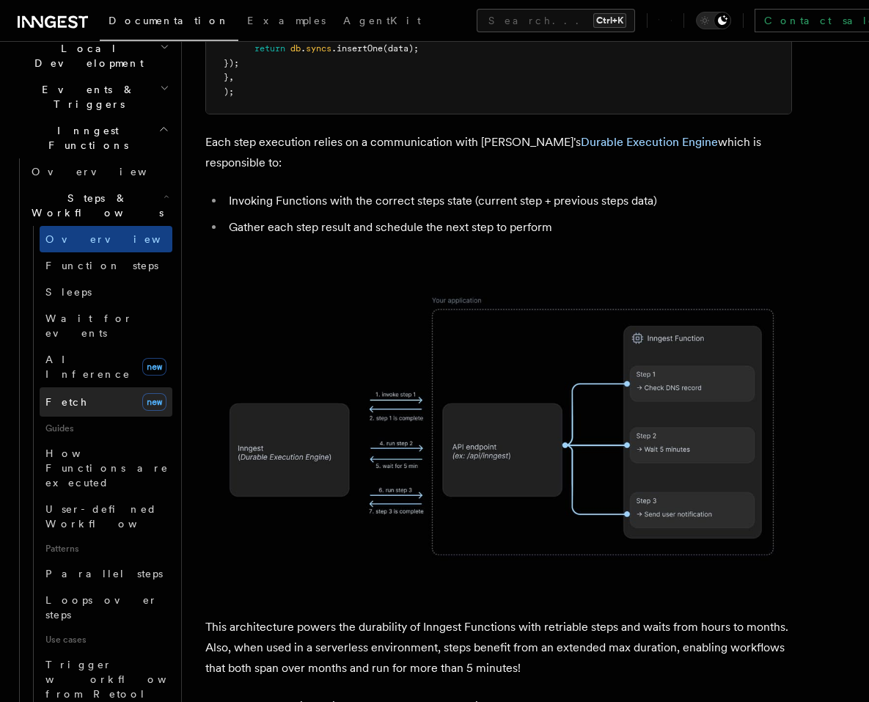
click at [86, 387] on link "Fetch new" at bounding box center [106, 401] width 133 height 29
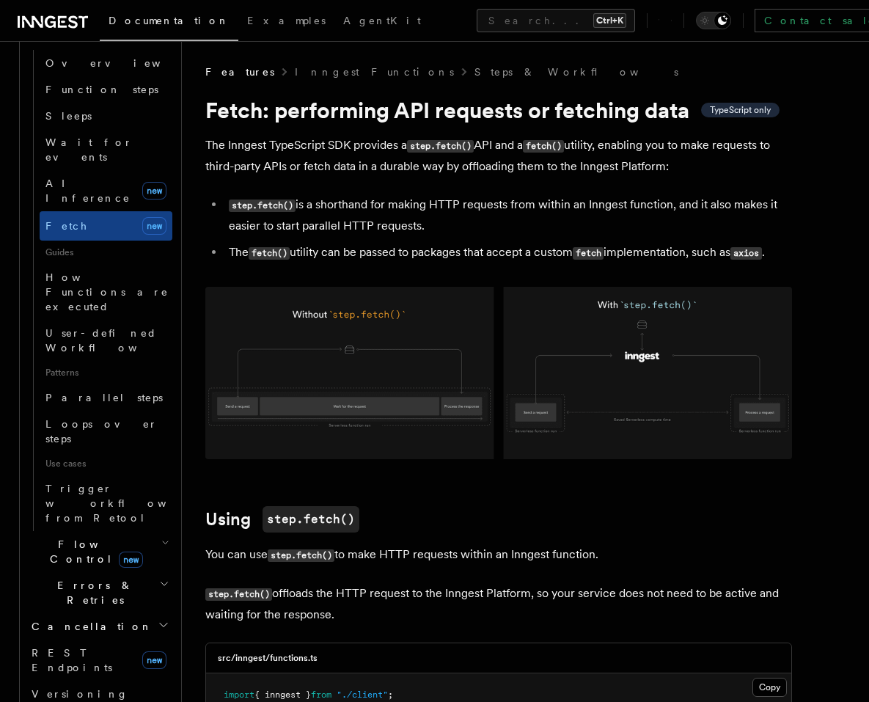
scroll to position [616, 0]
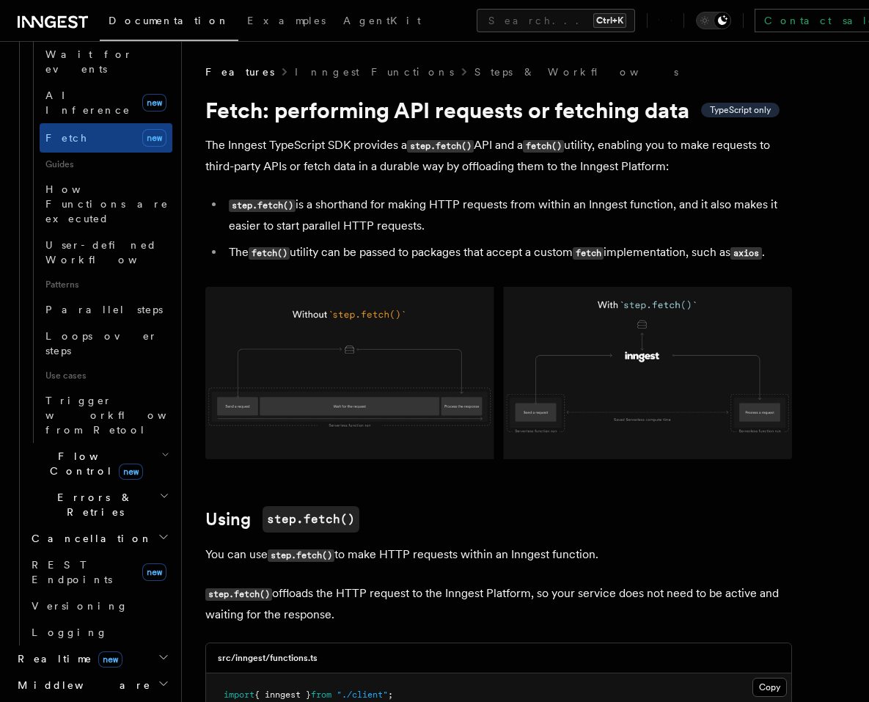
click at [153, 443] on h2 "Flow Control new" at bounding box center [99, 463] width 147 height 41
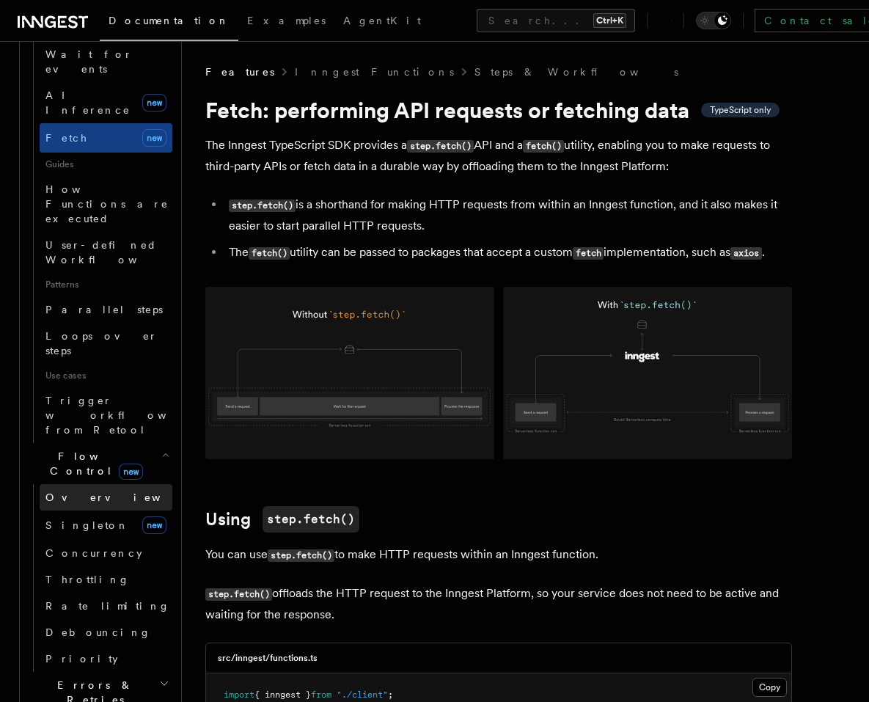
click at [98, 484] on link "Overview" at bounding box center [106, 497] width 133 height 26
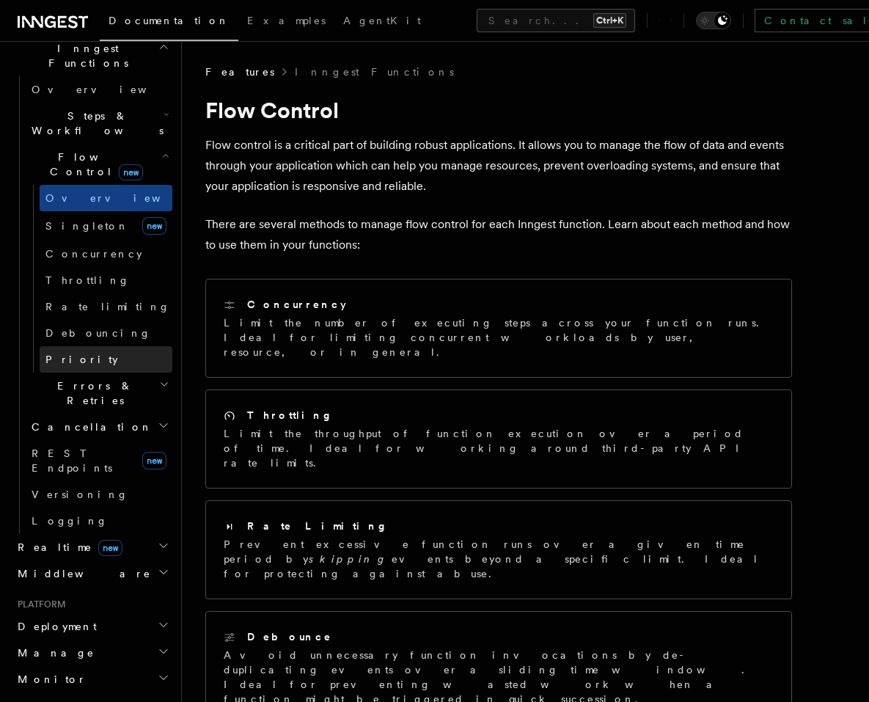
scroll to position [440, 0]
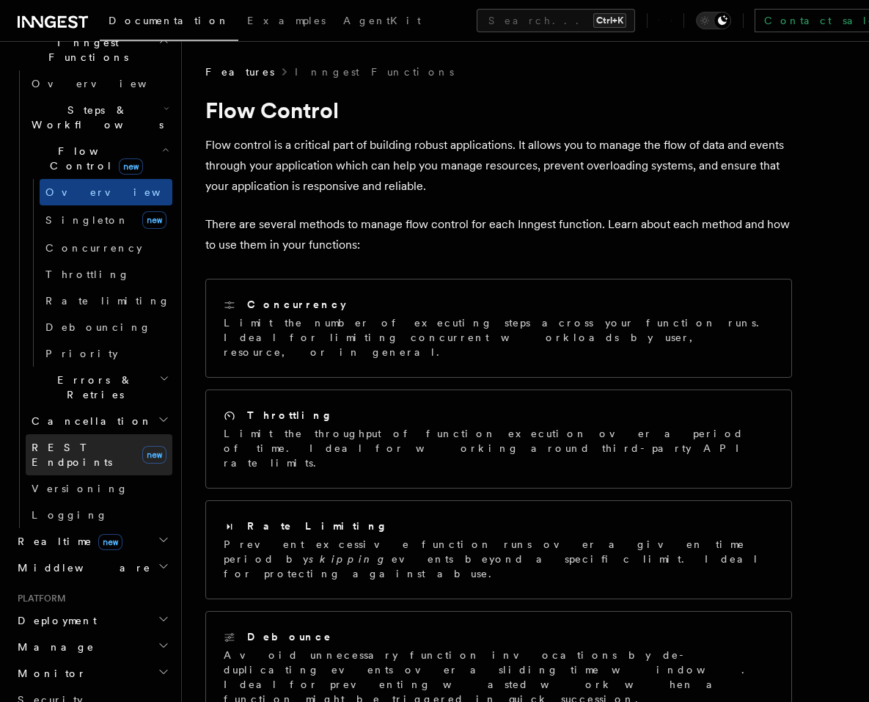
click at [102, 434] on link "REST Endpoints new" at bounding box center [99, 454] width 147 height 41
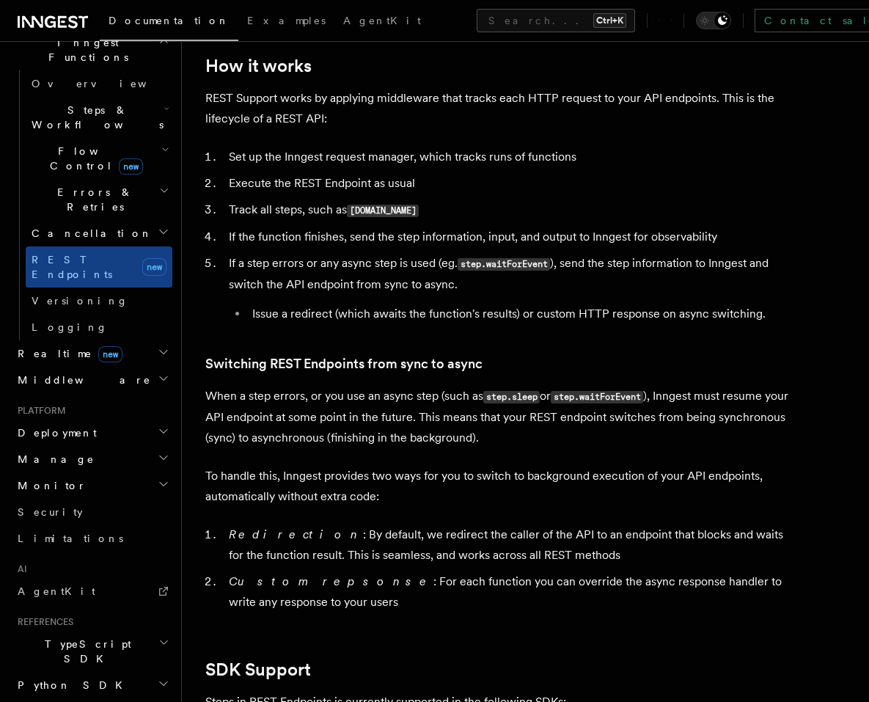
scroll to position [1496, 0]
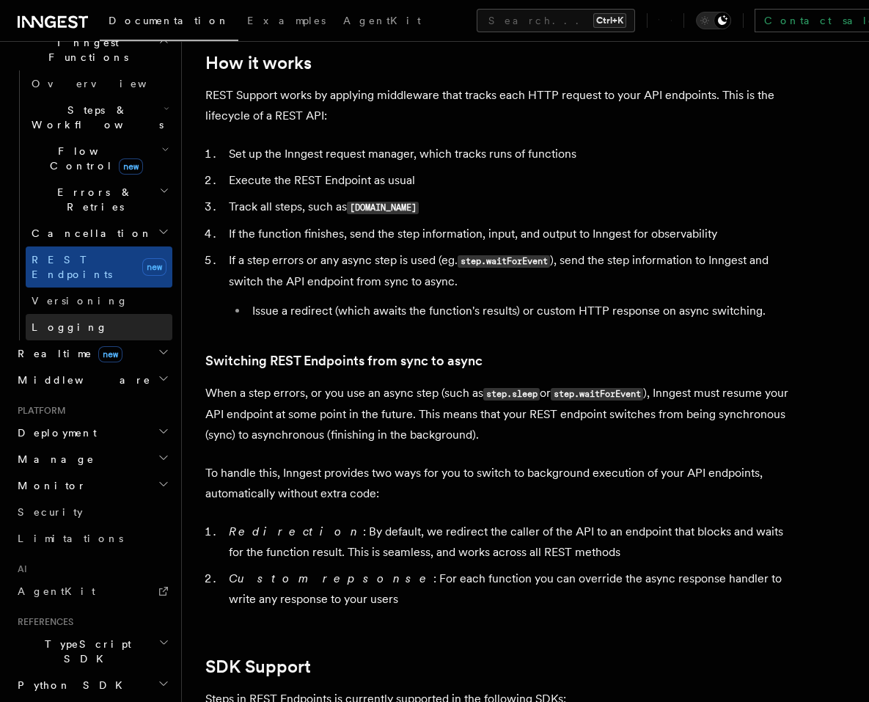
click at [87, 314] on link "Logging" at bounding box center [99, 327] width 147 height 26
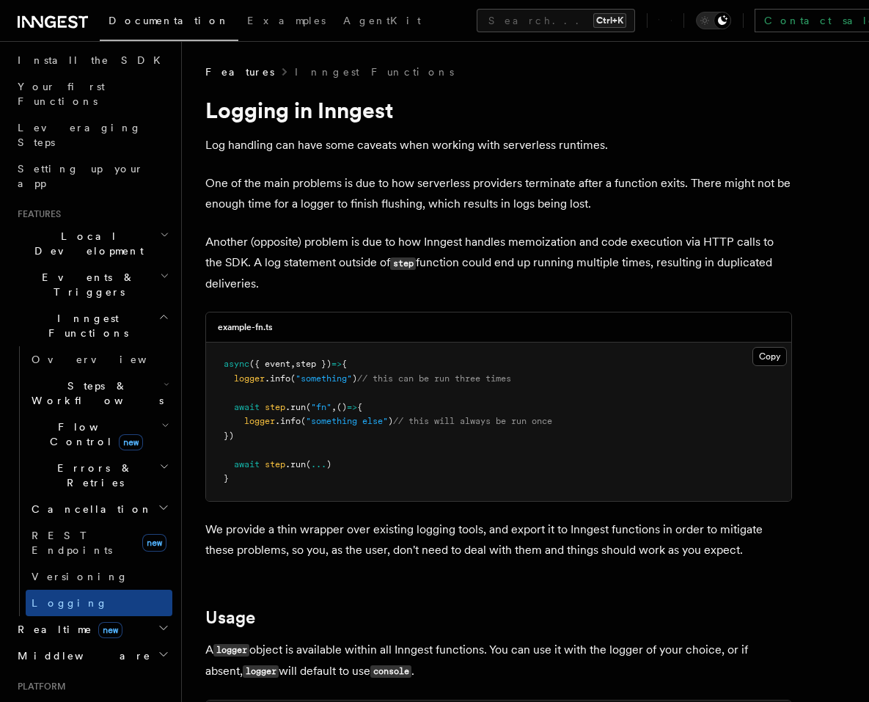
scroll to position [176, 0]
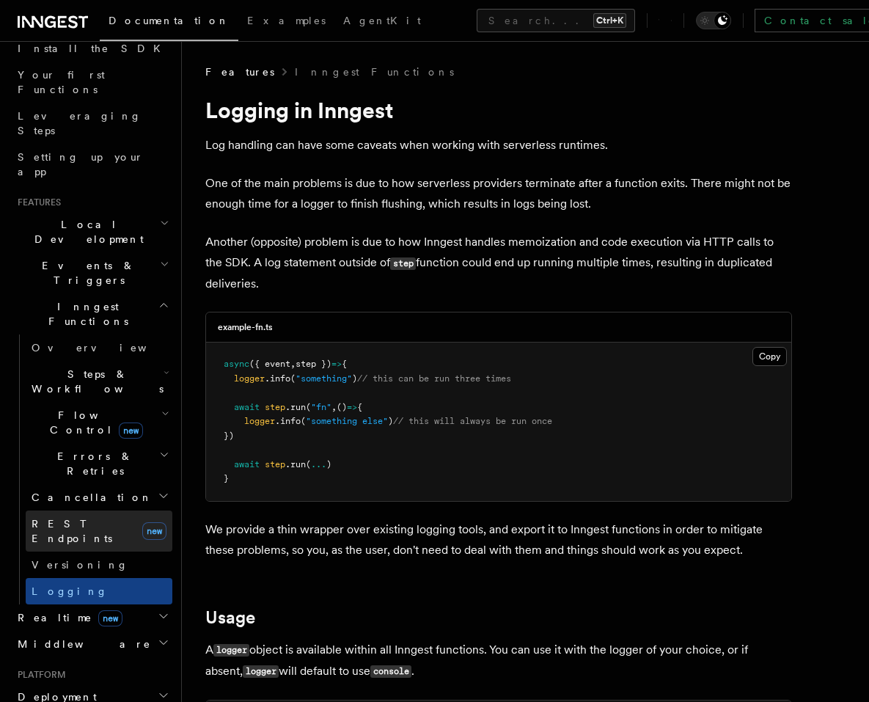
click at [108, 510] on link "REST Endpoints new" at bounding box center [99, 530] width 147 height 41
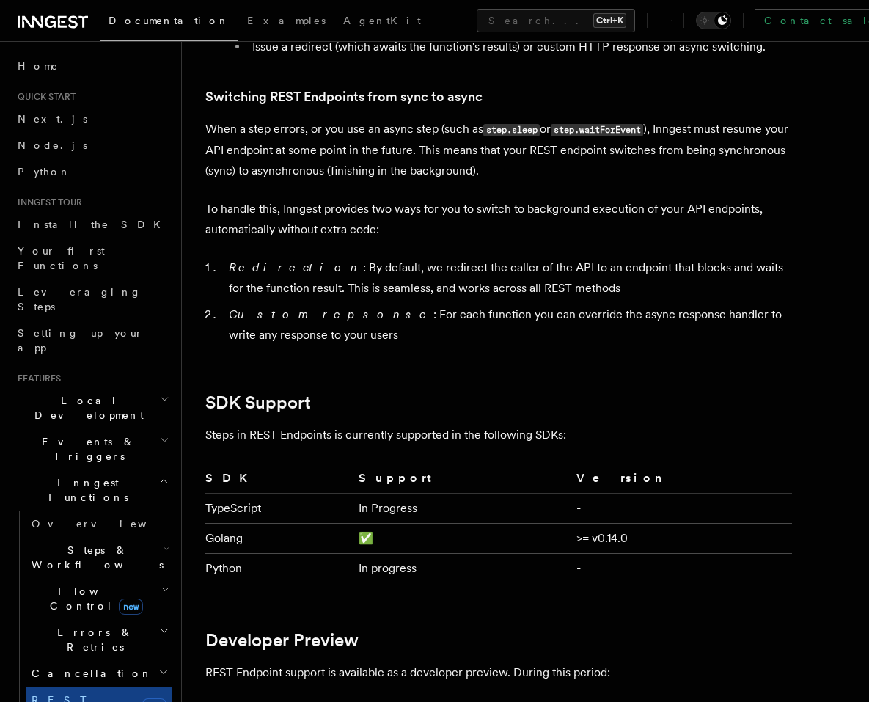
click at [68, 24] on icon at bounding box center [53, 22] width 70 height 18
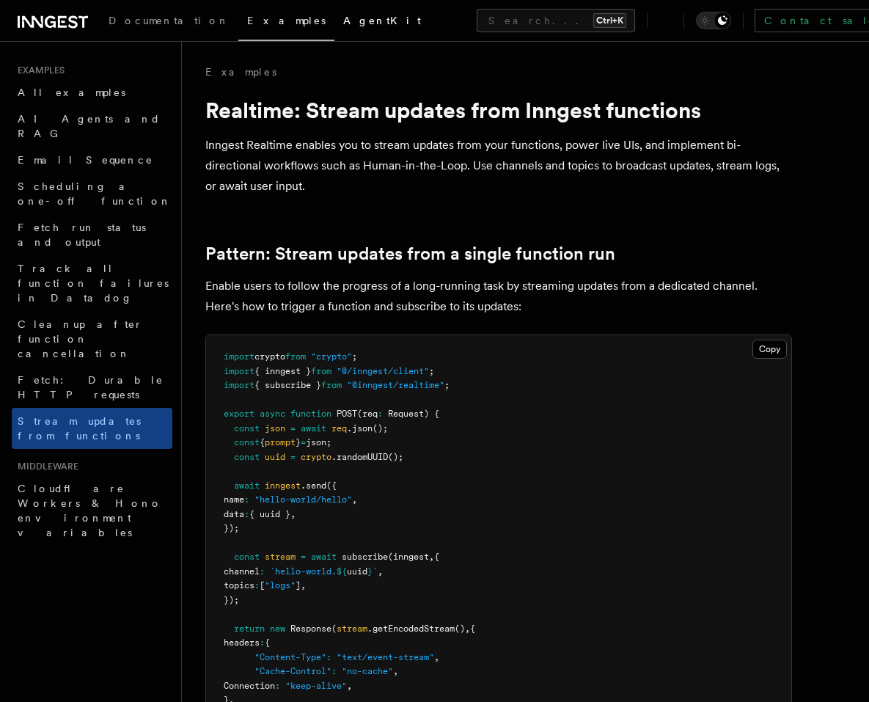
click at [334, 18] on link "AgentKit" at bounding box center [381, 21] width 95 height 35
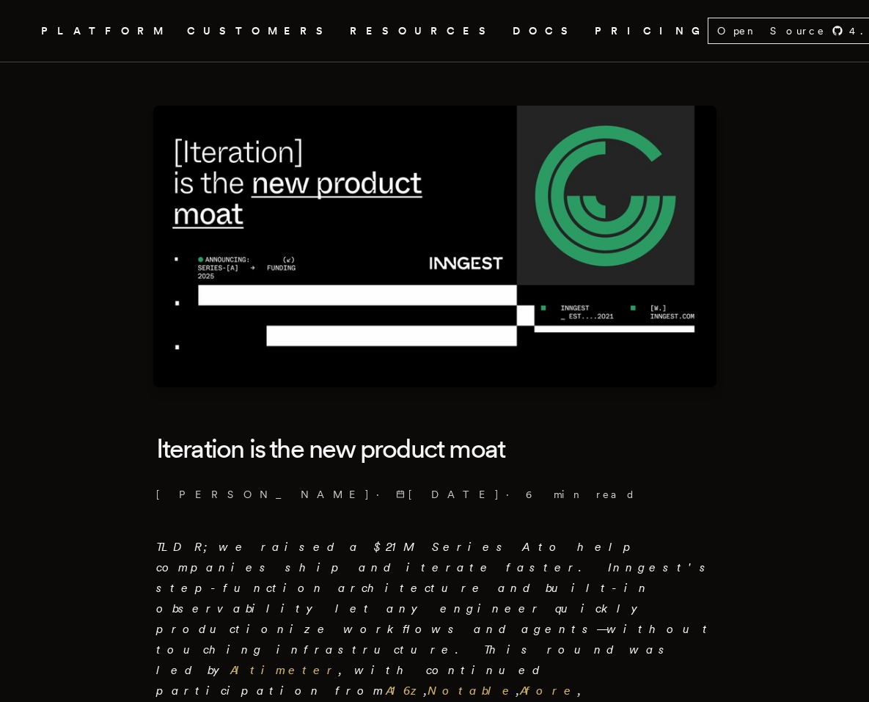
scroll to position [264, 0]
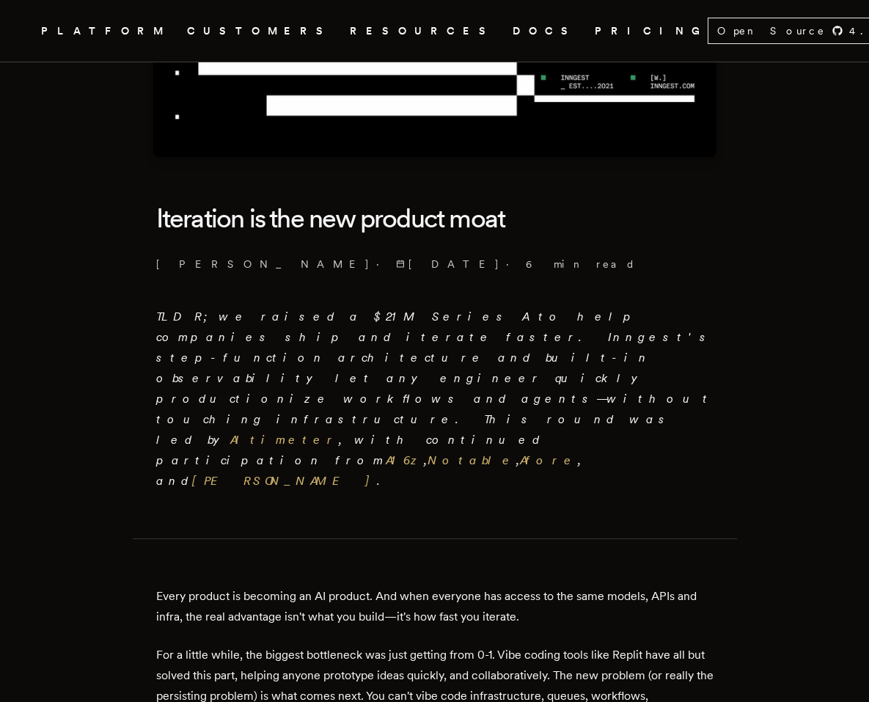
drag, startPoint x: 312, startPoint y: 379, endPoint x: 568, endPoint y: 402, distance: 256.9
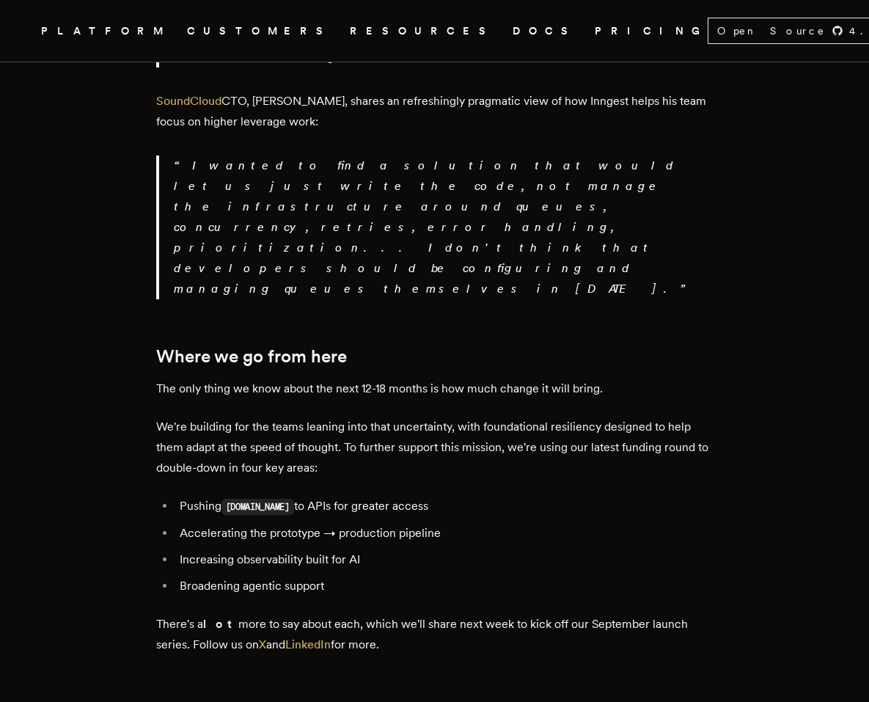
scroll to position [2816, 0]
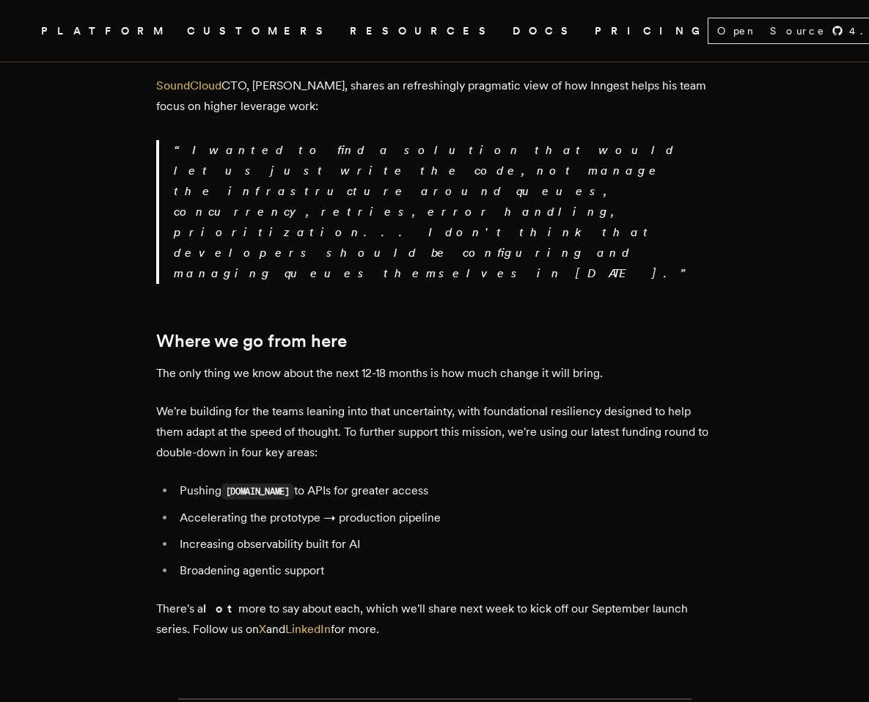
click at [595, 29] on link "PRICING" at bounding box center [651, 31] width 113 height 18
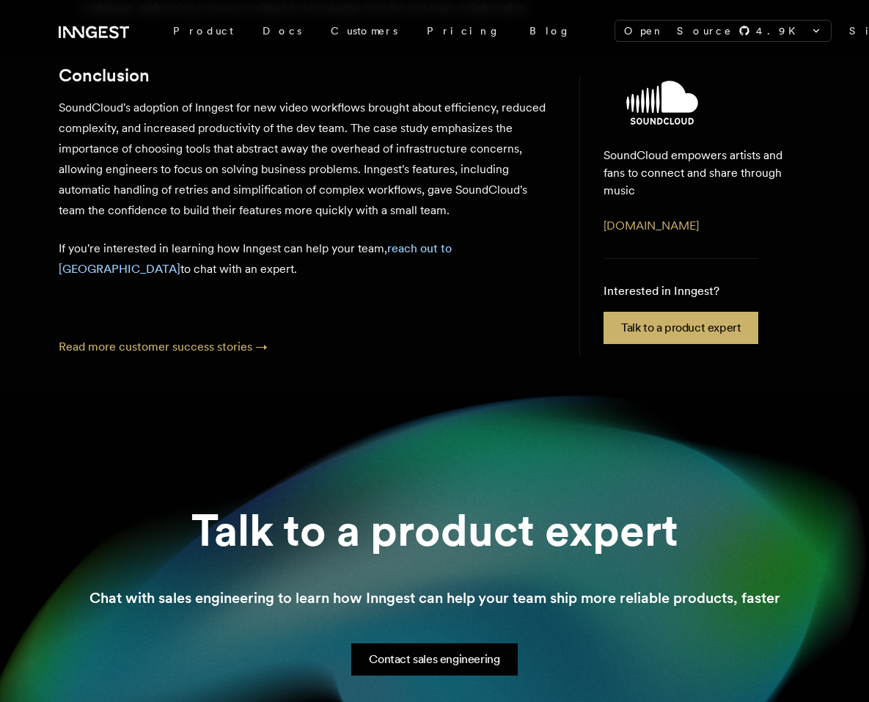
scroll to position [2198, 0]
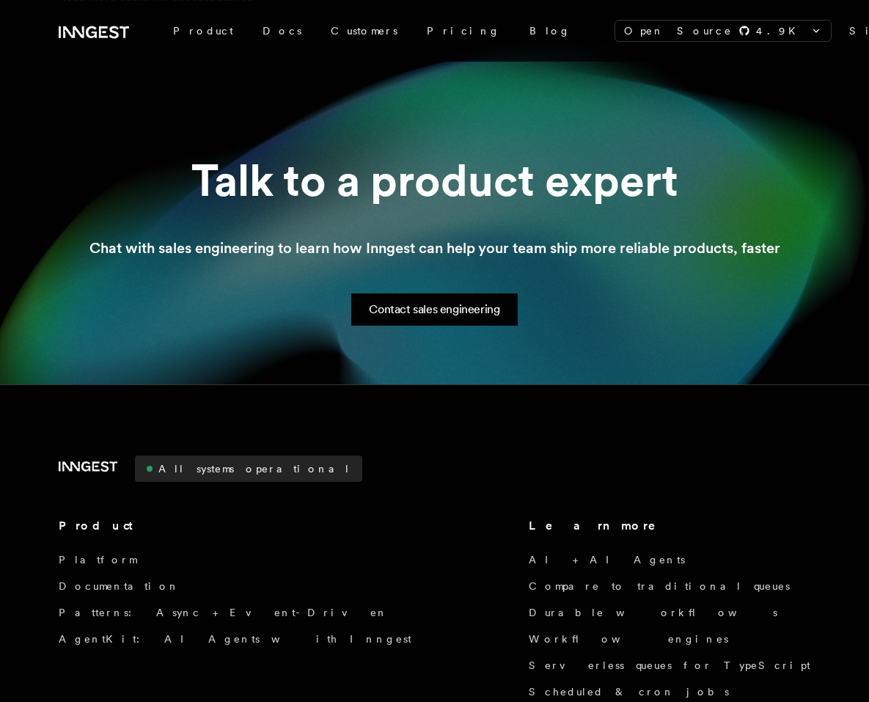
click at [705, 38] on div "Open Source 4.9 K inngest/inngest inngest/inngest-js inngest/inngest-py inngest…" at bounding box center [829, 31] width 488 height 62
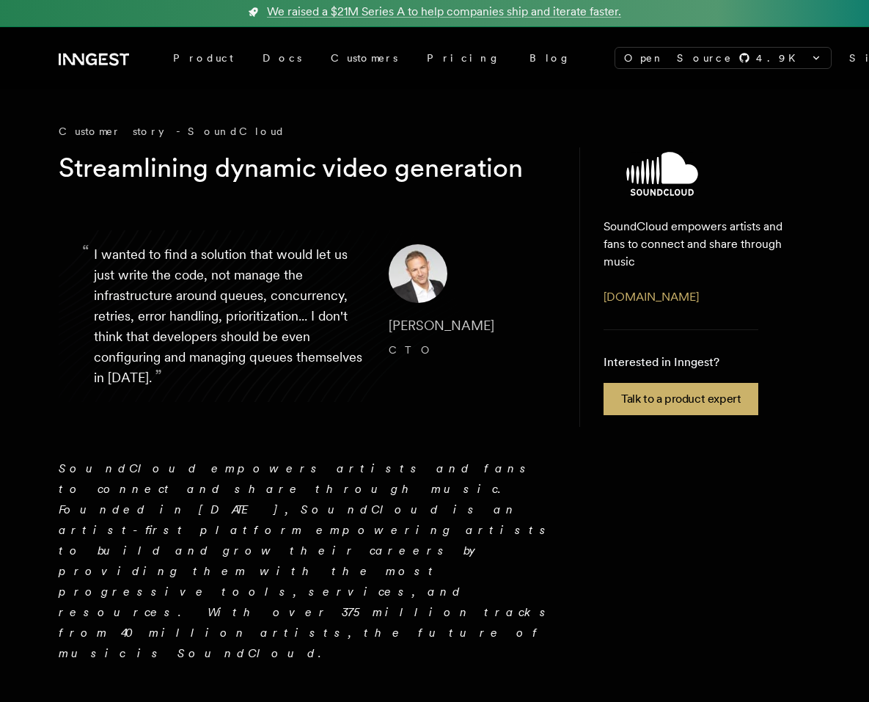
scroll to position [0, 0]
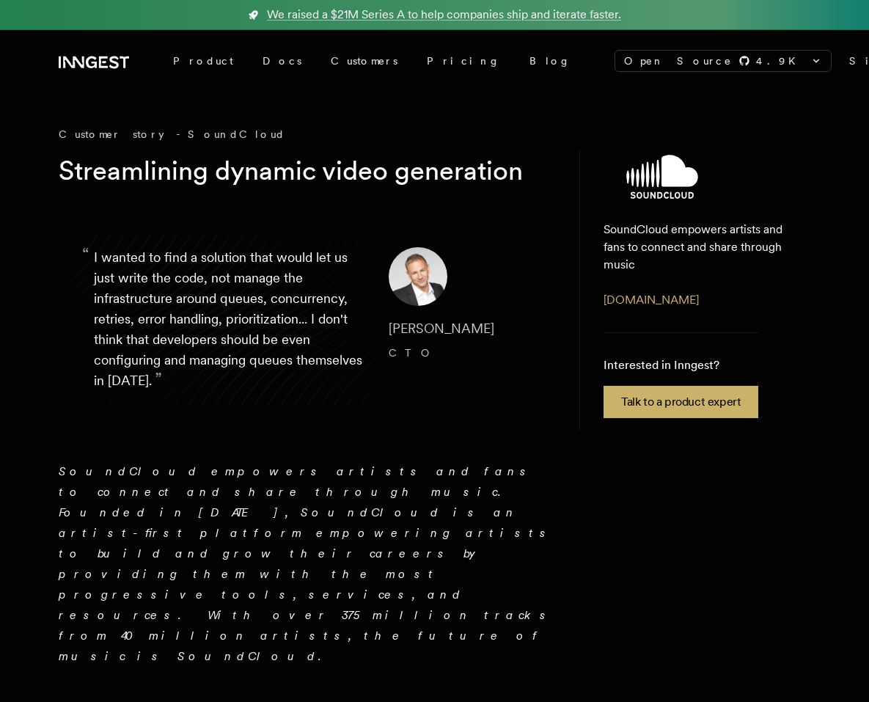
click at [100, 57] on icon at bounding box center [103, 62] width 9 height 12
